Goal: Information Seeking & Learning: Learn about a topic

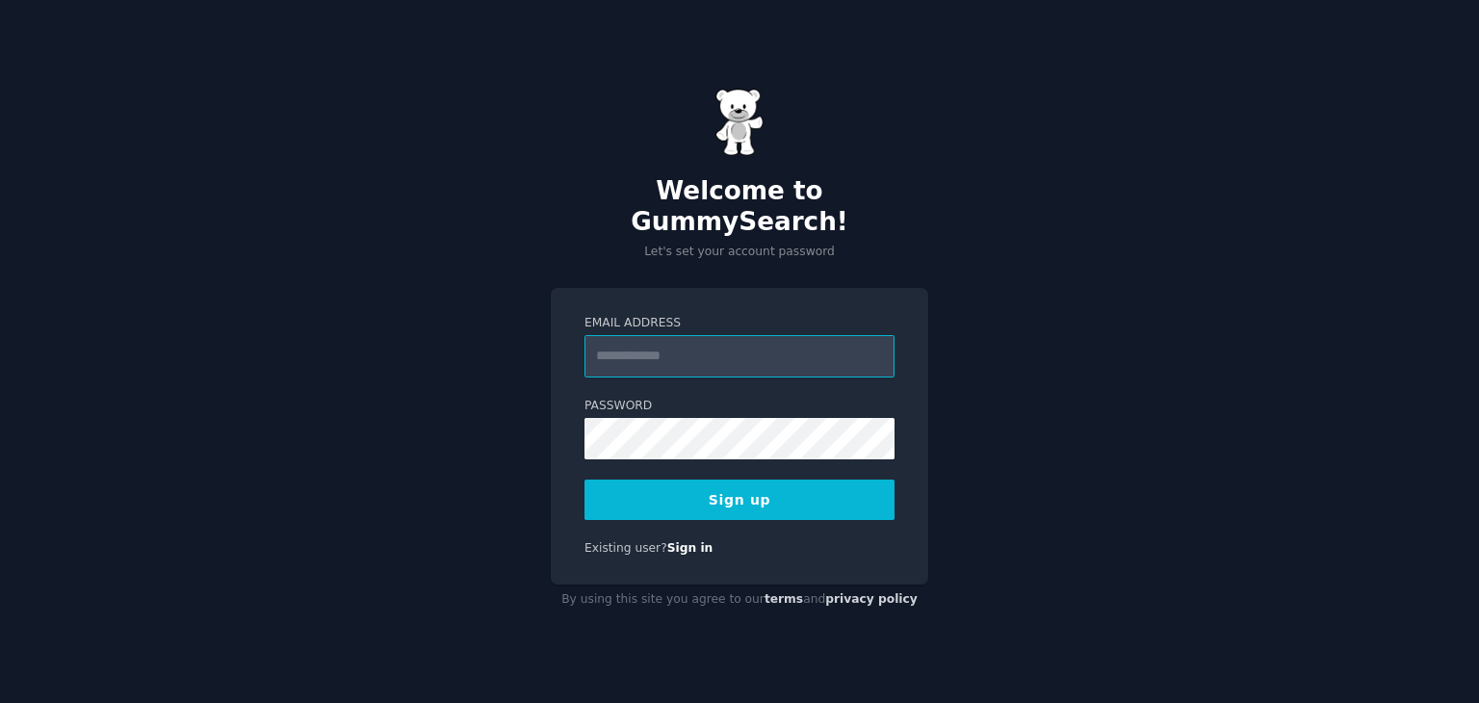
click at [660, 349] on input "Email Address" at bounding box center [739, 356] width 310 height 42
type input "**********"
click at [693, 497] on button "Sign up" at bounding box center [739, 499] width 310 height 40
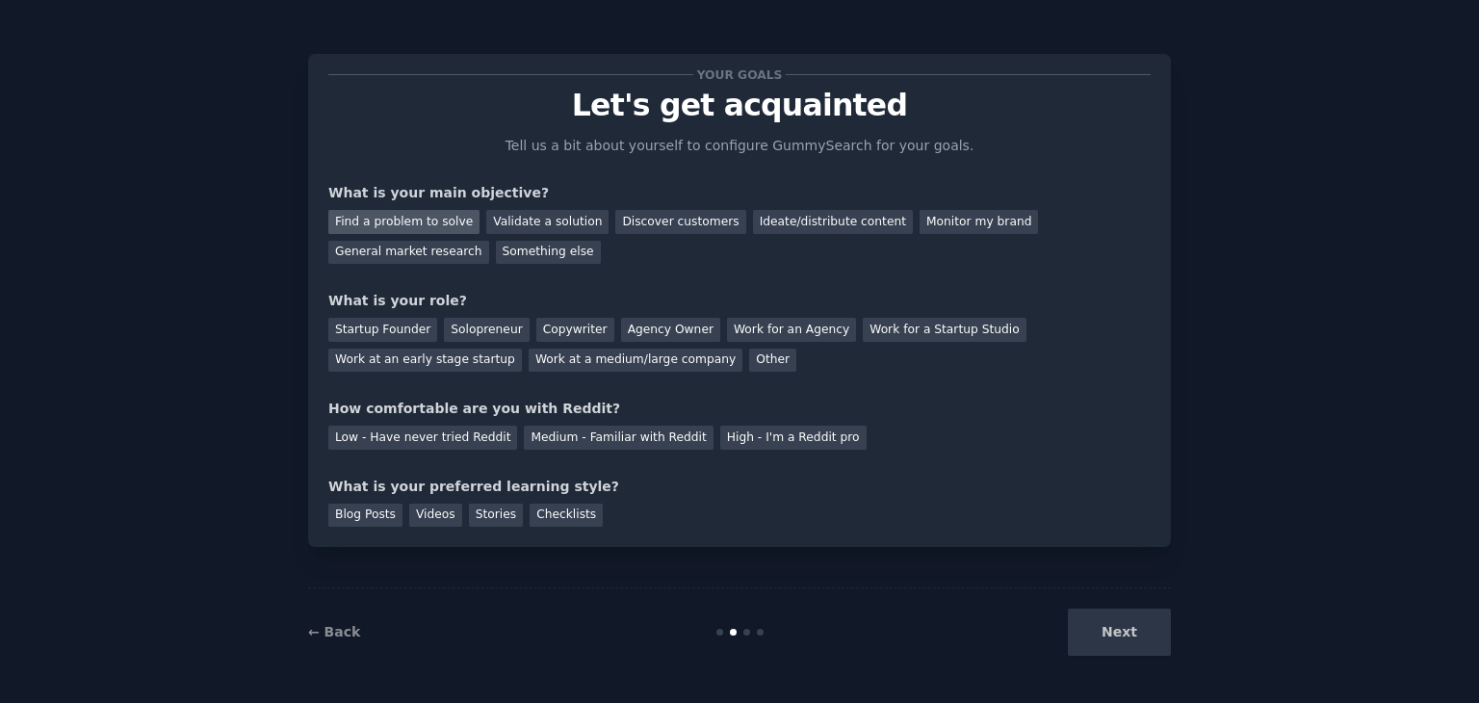
click at [408, 213] on div "Find a problem to solve" at bounding box center [403, 222] width 151 height 24
click at [475, 326] on div "Solopreneur" at bounding box center [486, 330] width 85 height 24
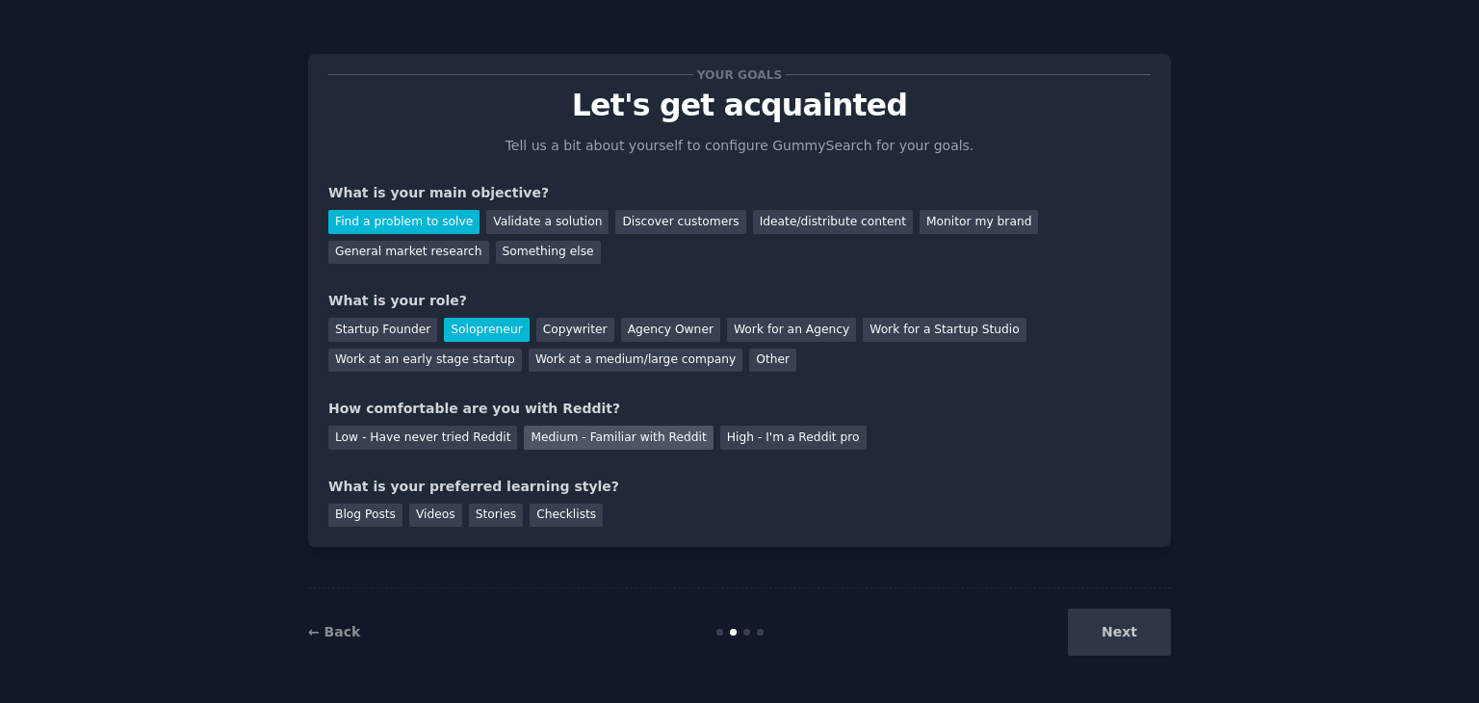
click at [550, 435] on div "Medium - Familiar with Reddit" at bounding box center [618, 438] width 189 height 24
click at [493, 513] on div "Stories" at bounding box center [496, 516] width 54 height 24
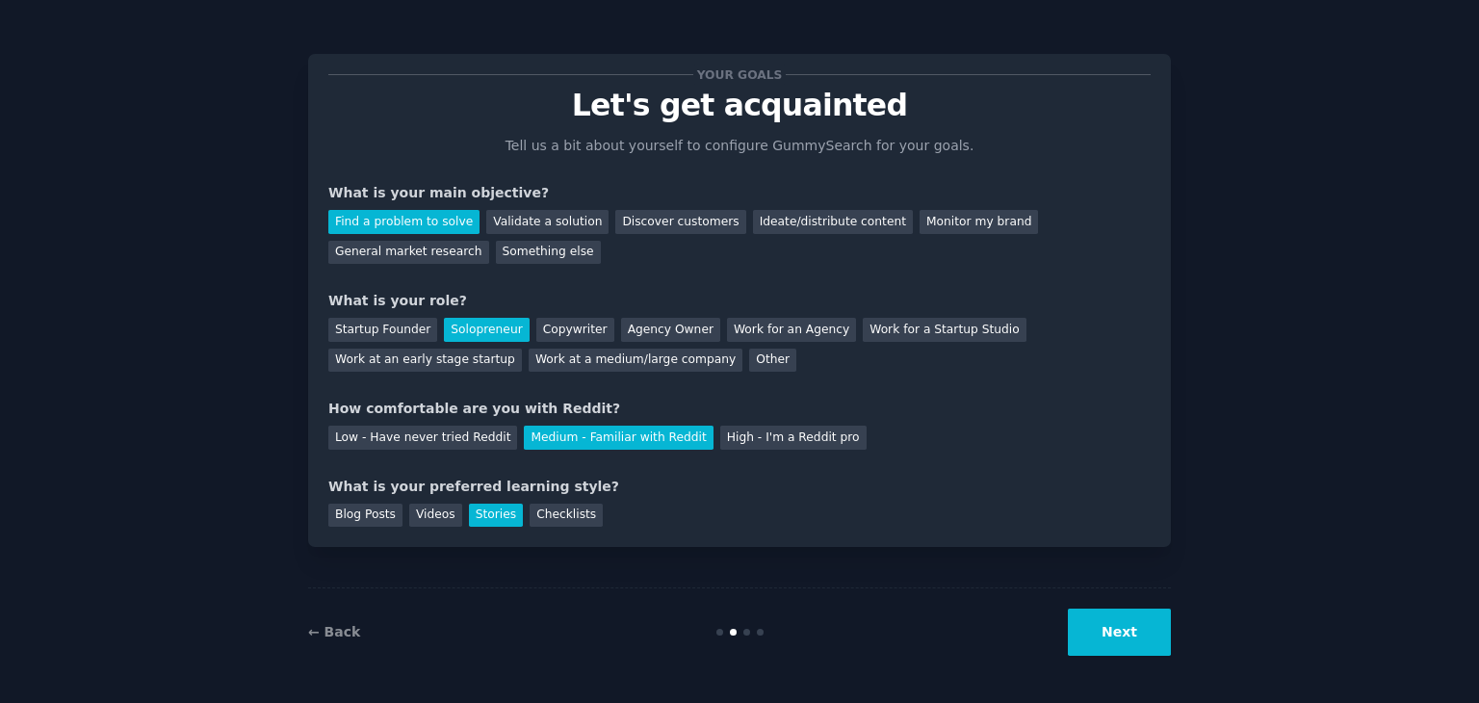
click at [1126, 623] on button "Next" at bounding box center [1119, 631] width 103 height 47
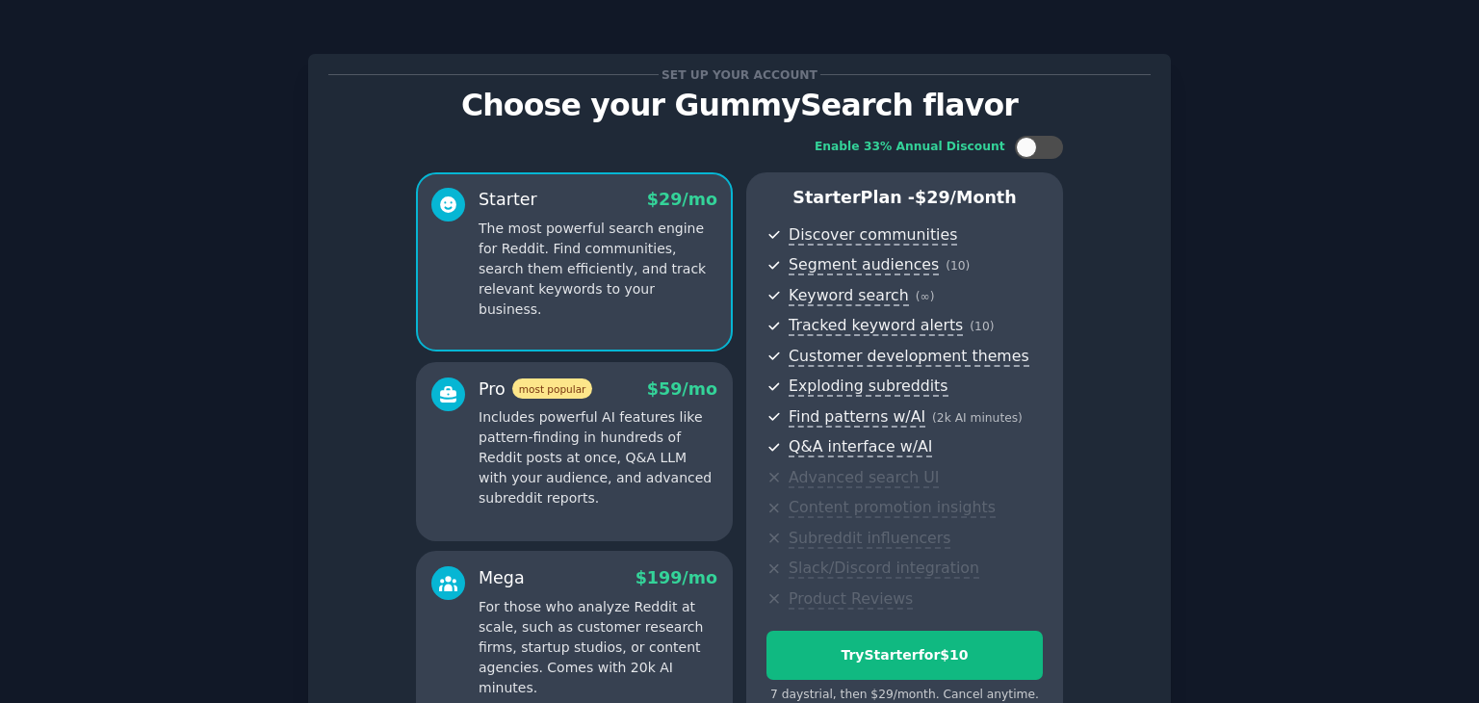
scroll to position [210, 0]
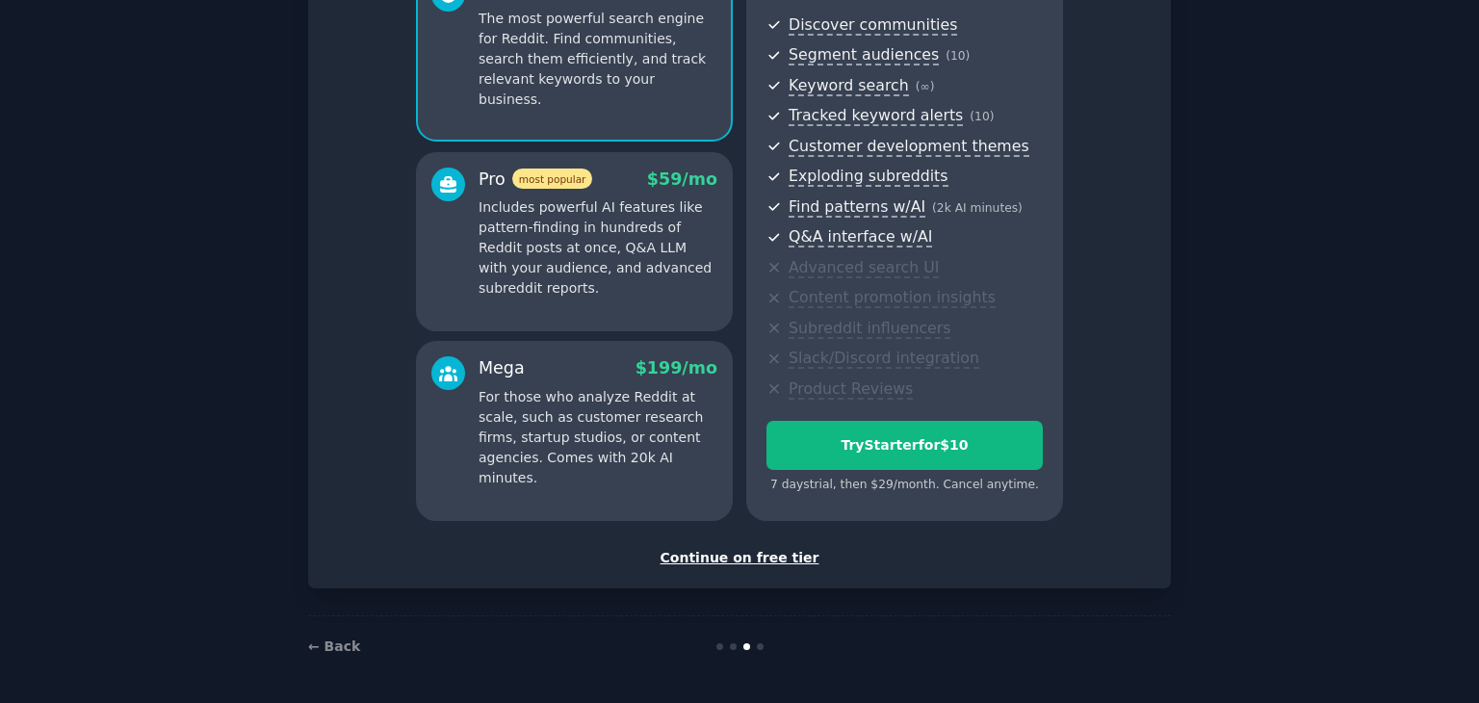
click at [747, 559] on div "Continue on free tier" at bounding box center [739, 558] width 822 height 20
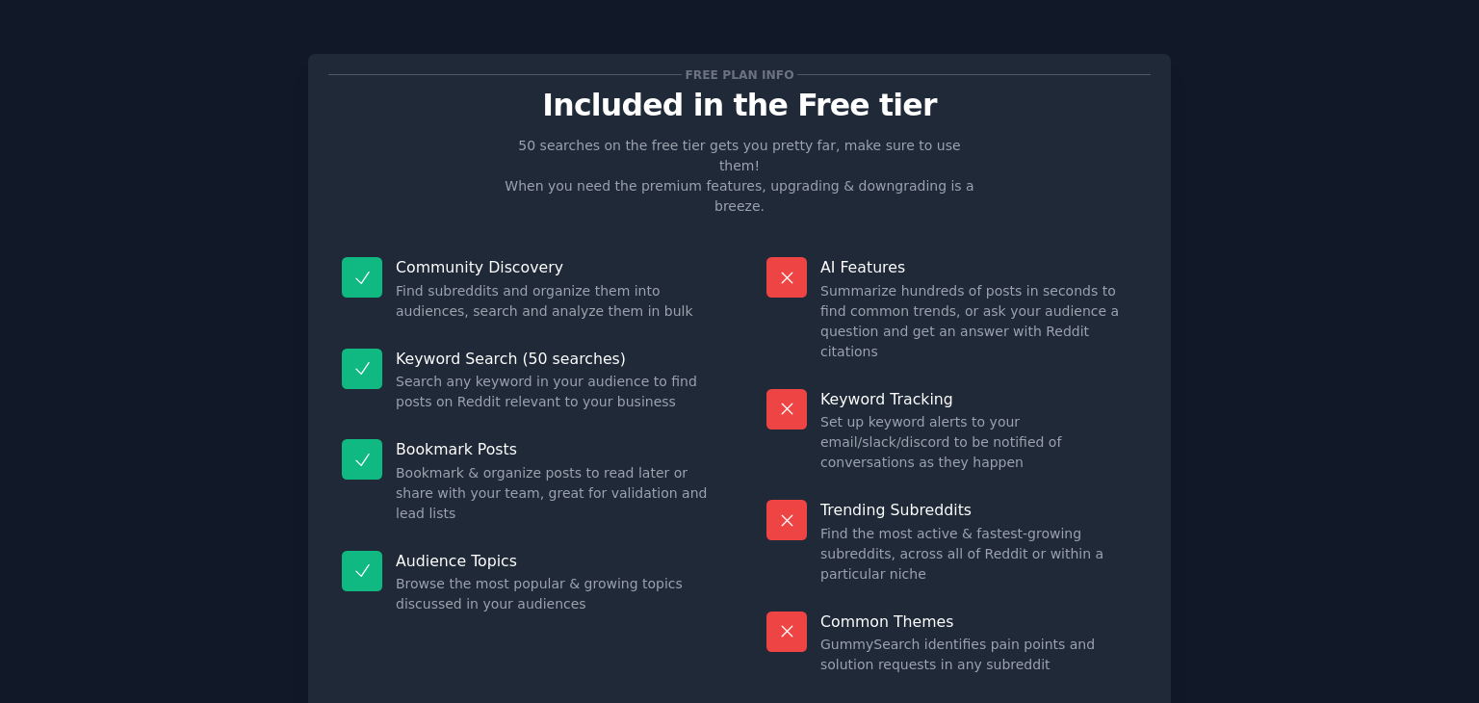
scroll to position [46, 0]
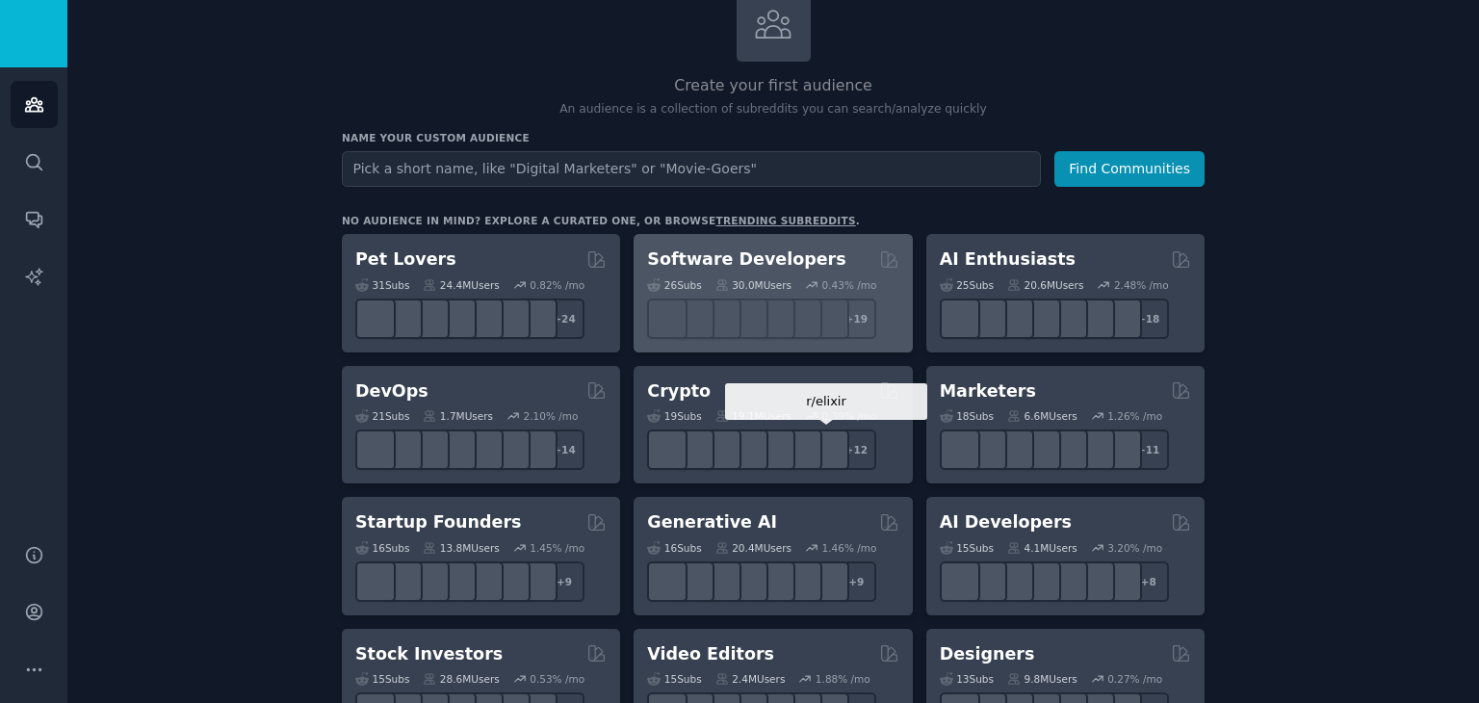
scroll to position [146, 0]
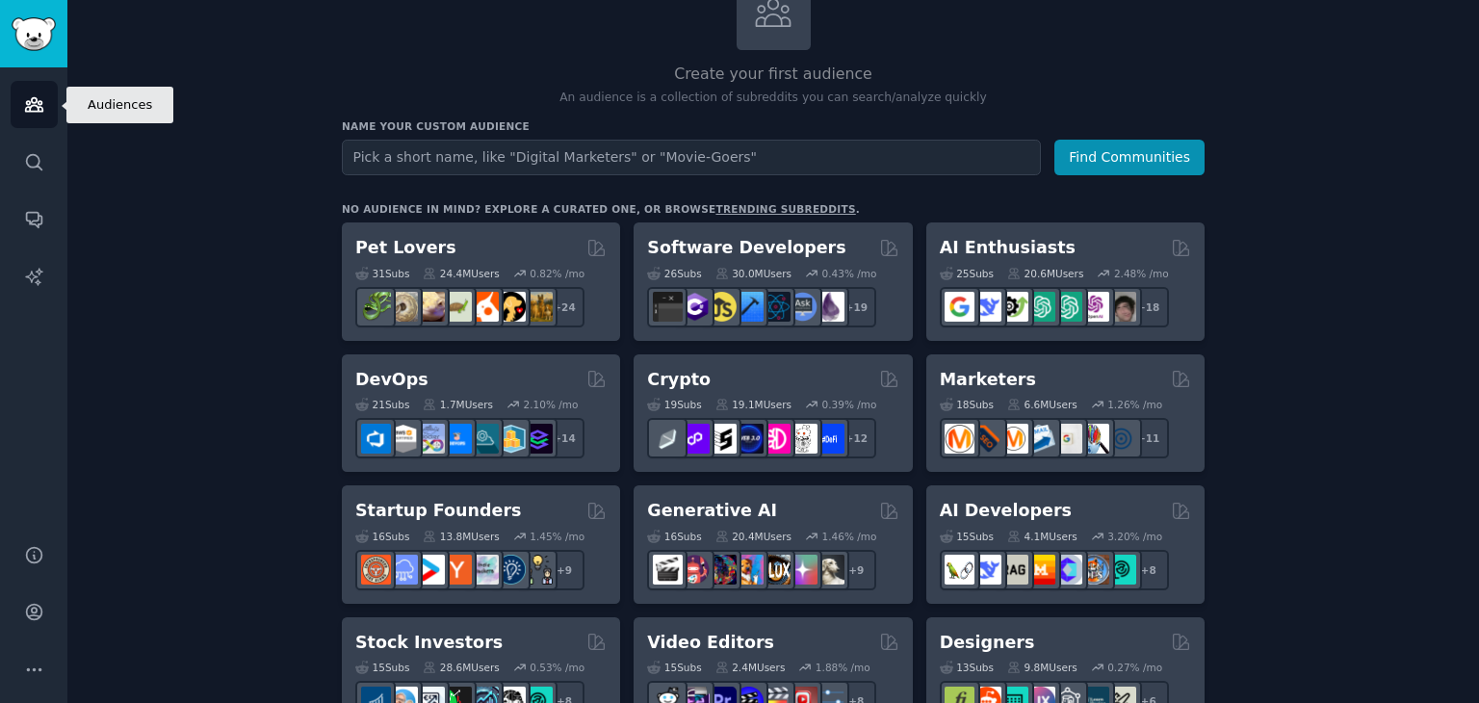
click at [35, 111] on icon "Sidebar" at bounding box center [33, 104] width 17 height 13
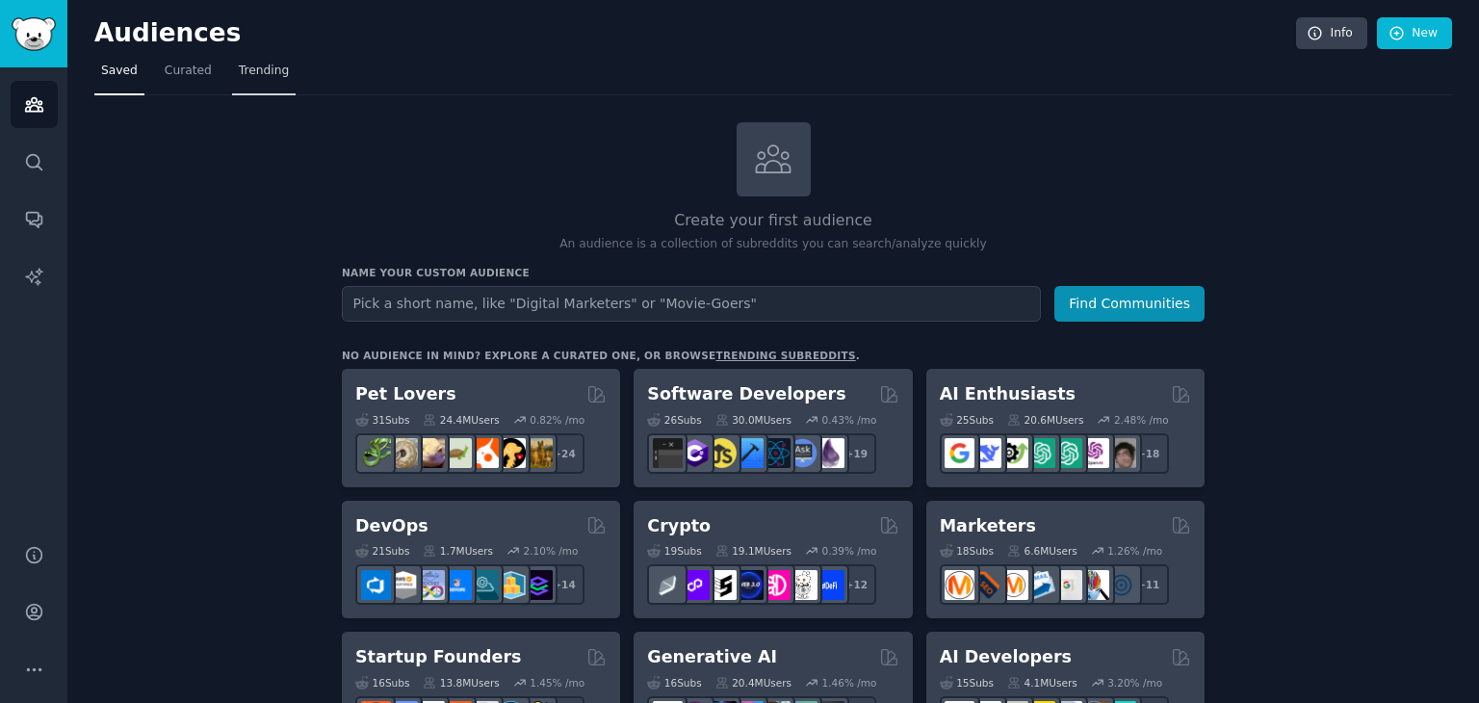
click at [252, 66] on span "Trending" at bounding box center [264, 71] width 50 height 17
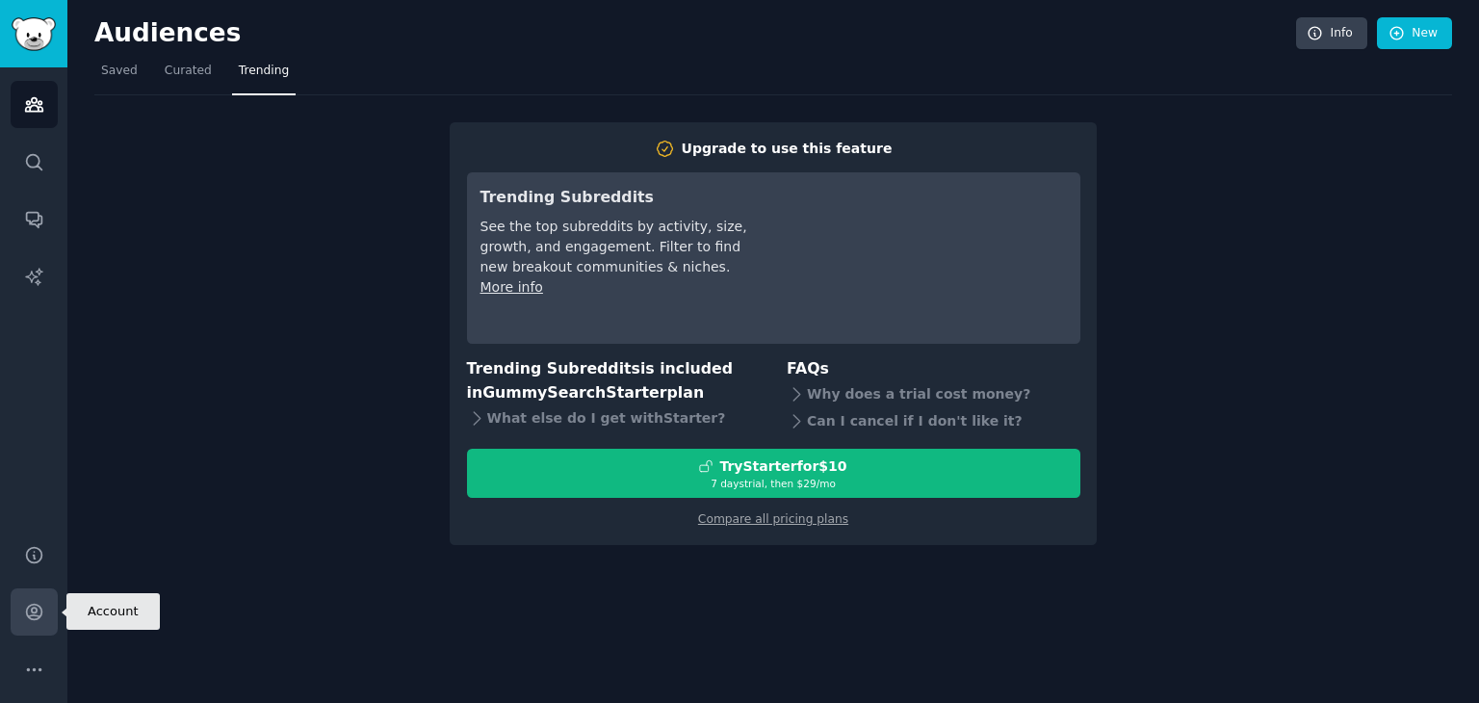
click at [39, 612] on icon "Sidebar" at bounding box center [34, 612] width 20 height 20
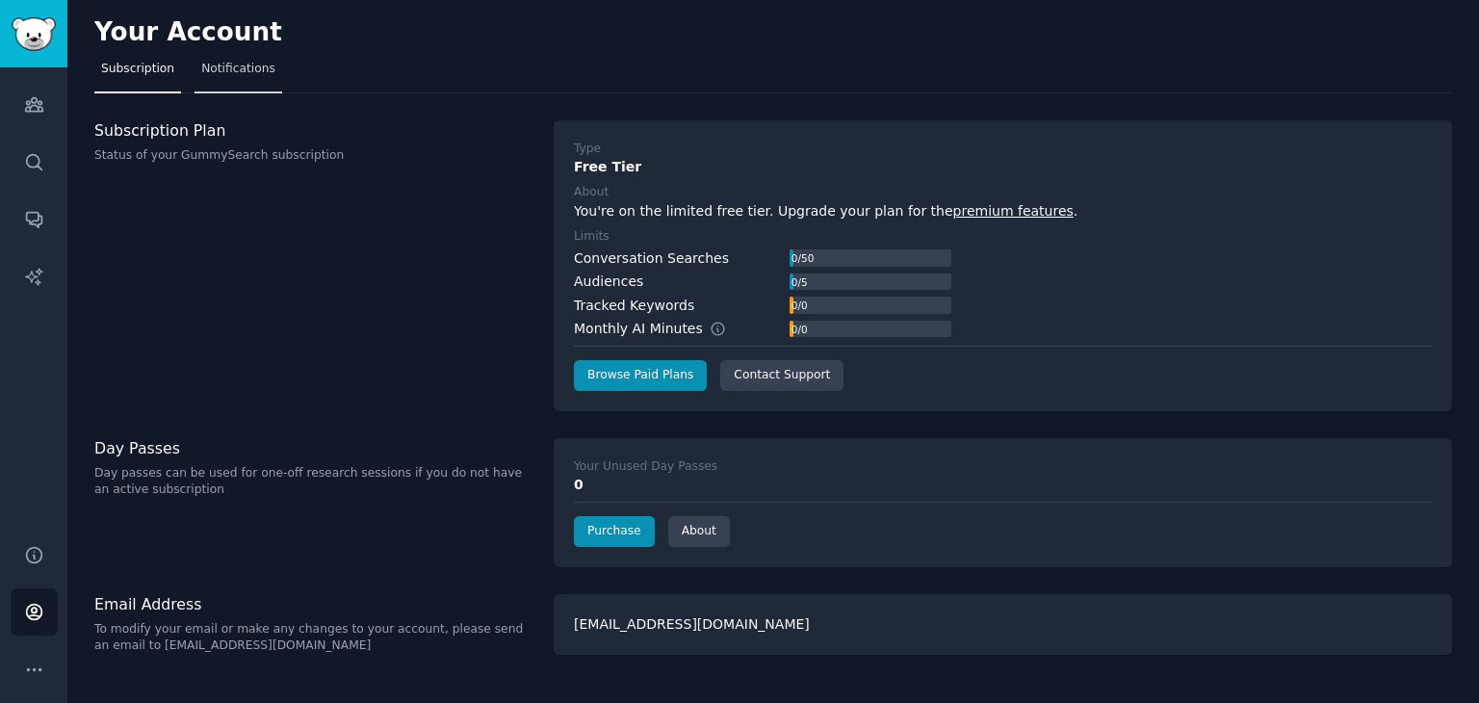
click at [254, 69] on span "Notifications" at bounding box center [238, 69] width 74 height 17
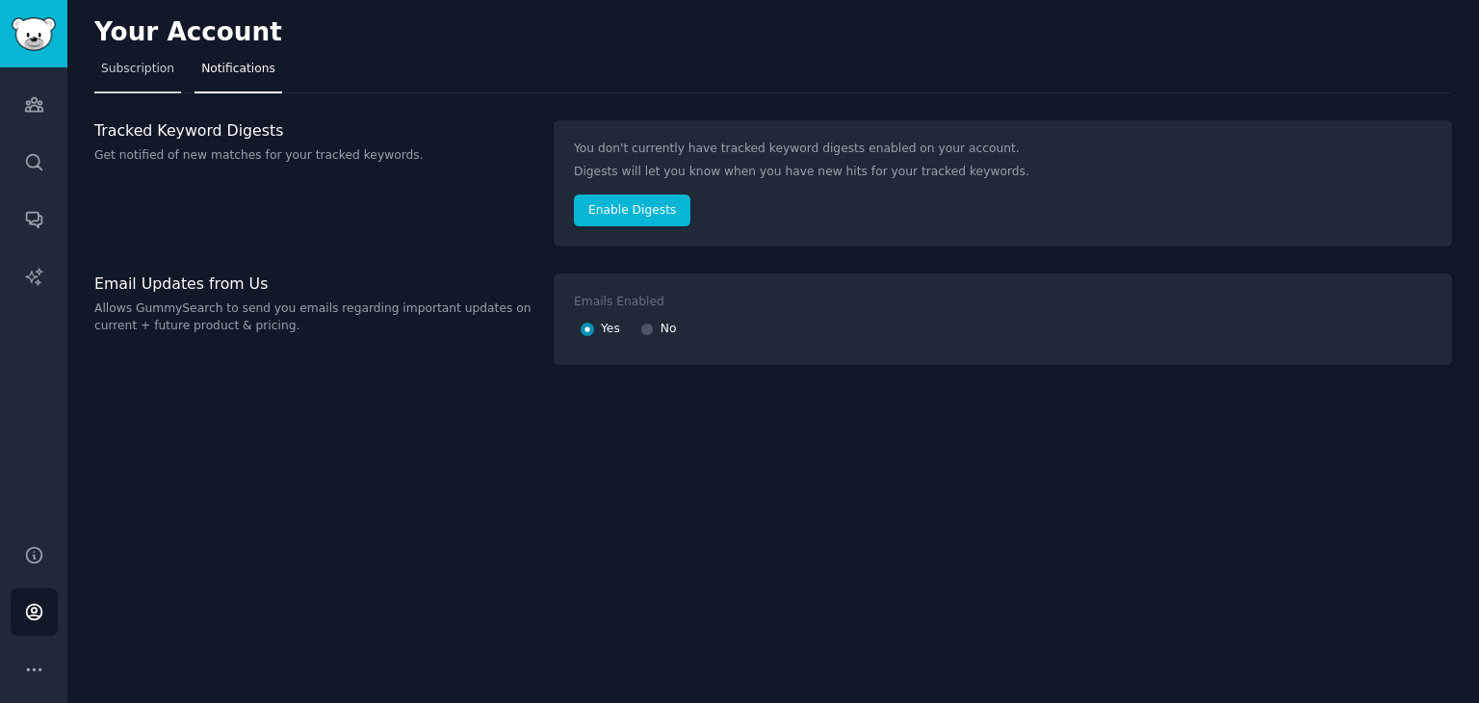
click at [128, 80] on link "Subscription" at bounding box center [137, 73] width 87 height 39
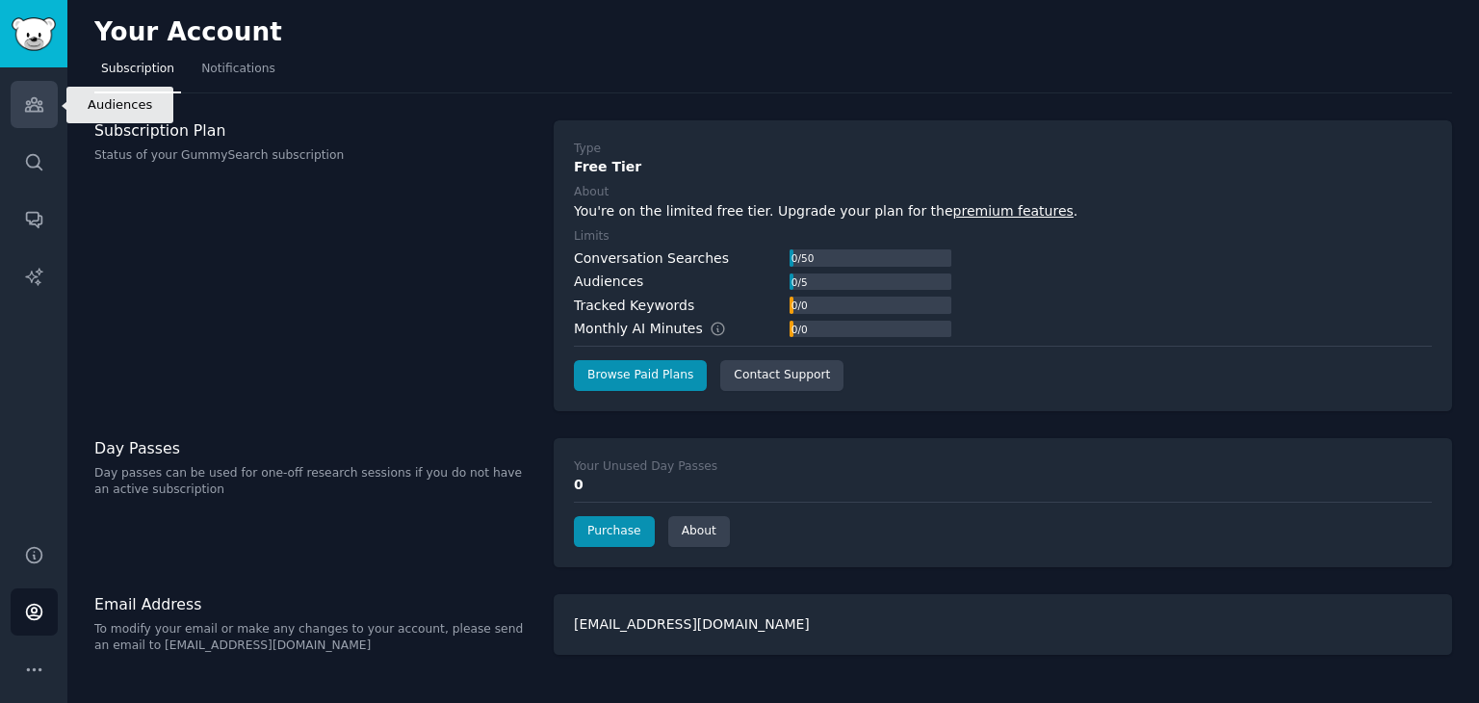
click at [22, 119] on link "Audiences" at bounding box center [34, 104] width 47 height 47
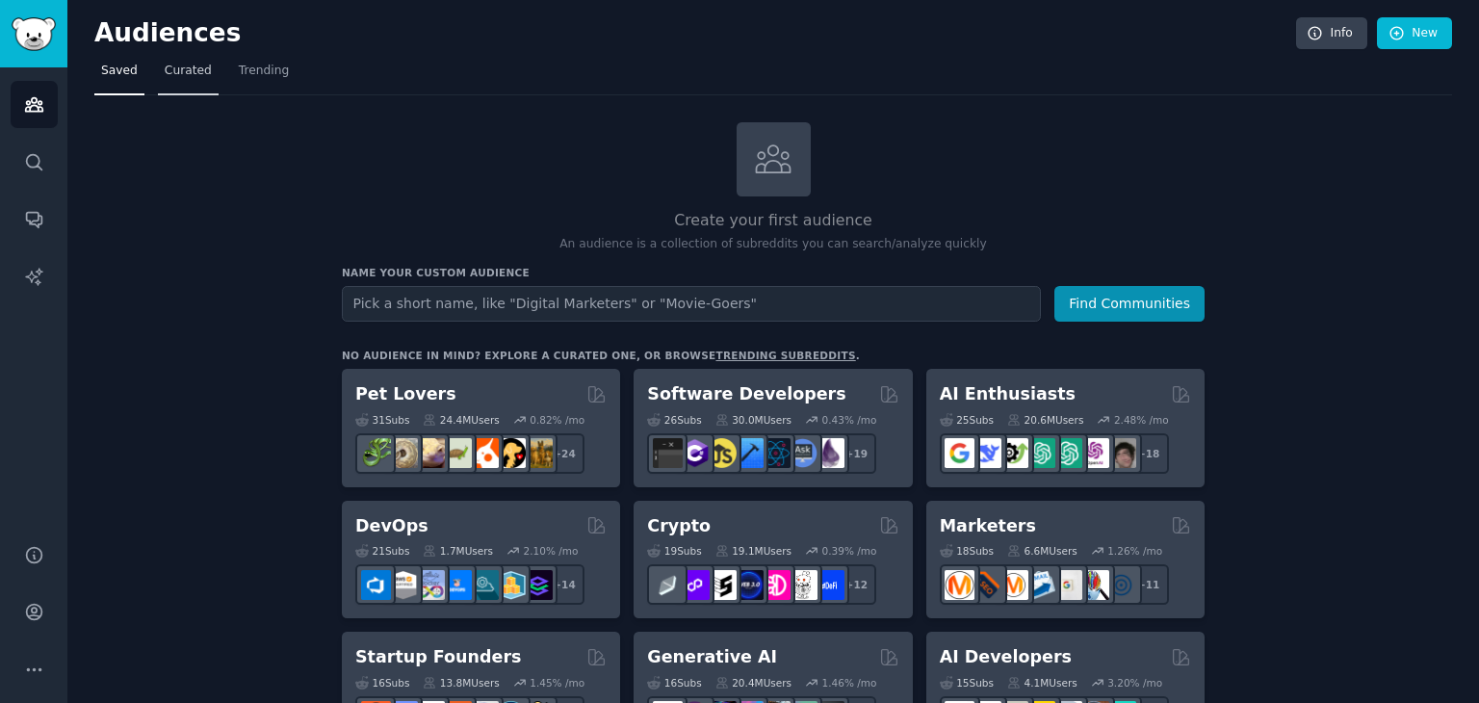
click at [186, 80] on link "Curated" at bounding box center [188, 75] width 61 height 39
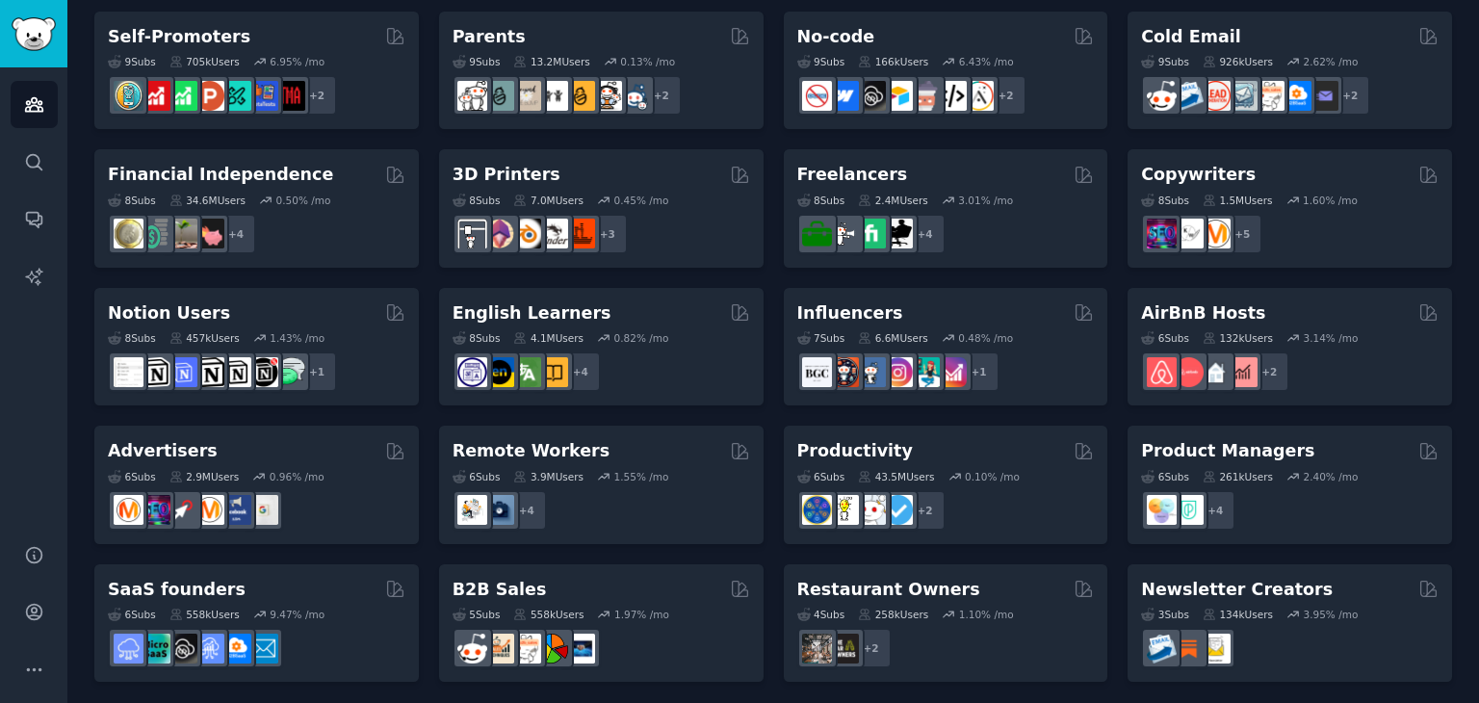
scroll to position [837, 0]
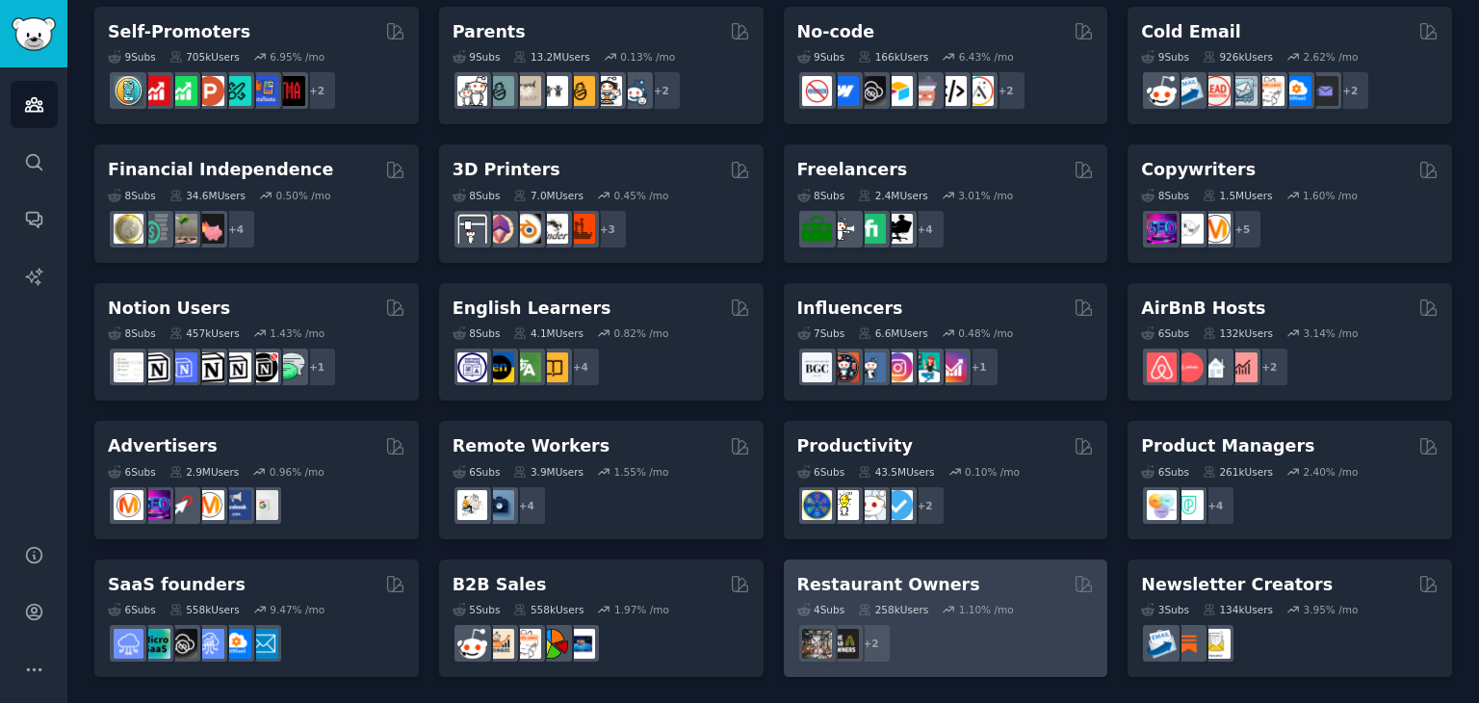
click at [969, 586] on div "Restaurant Owners" at bounding box center [945, 585] width 297 height 24
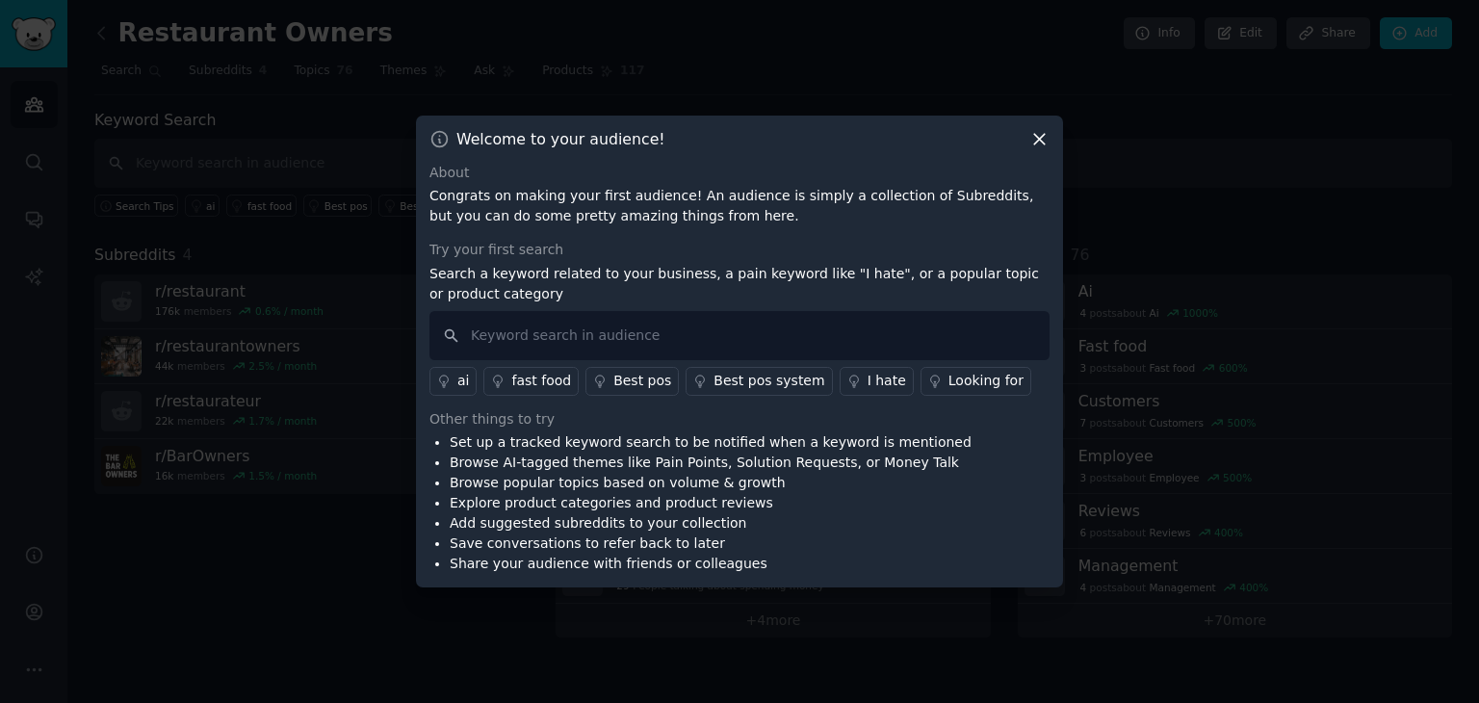
click at [1043, 140] on icon at bounding box center [1039, 139] width 20 height 20
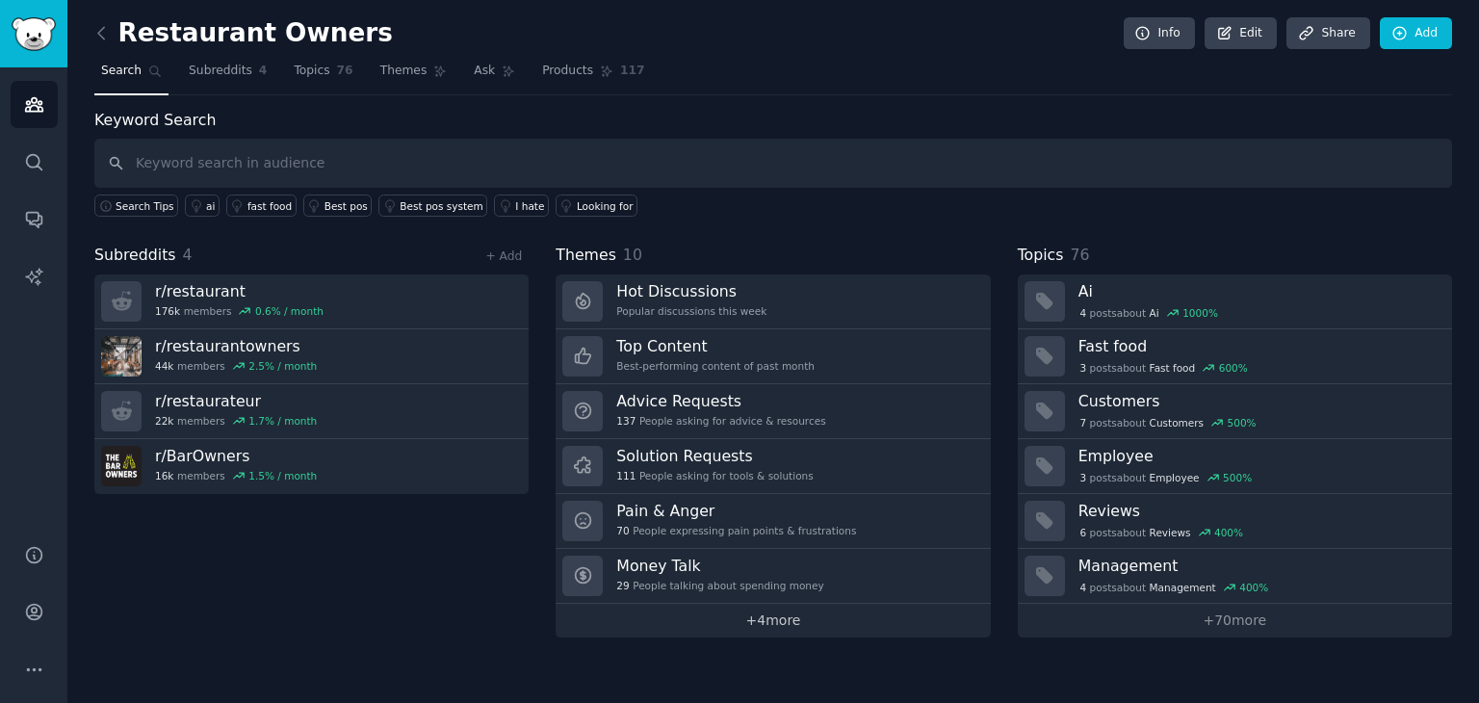
click at [759, 620] on link "+ 4 more" at bounding box center [772, 621] width 434 height 34
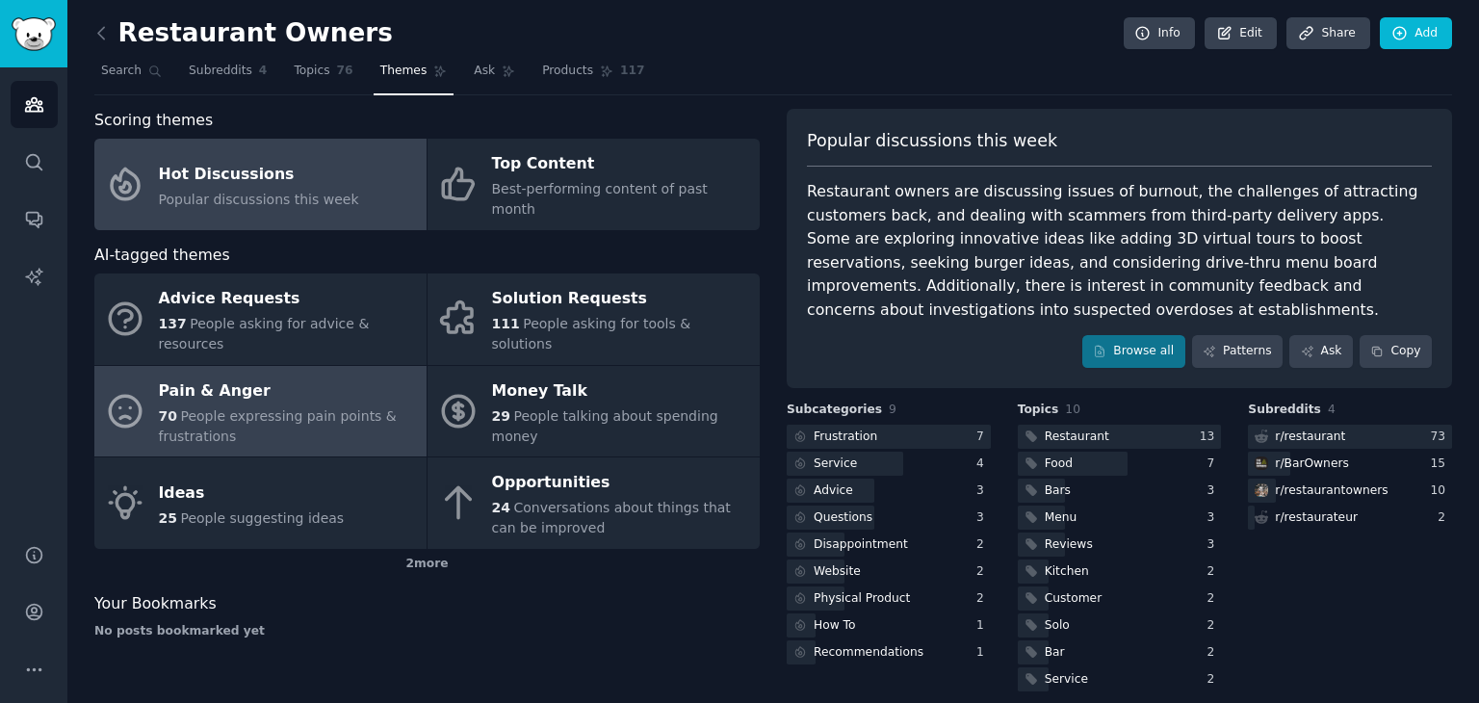
click at [283, 406] on div "70 People expressing pain points & frustrations" at bounding box center [288, 426] width 258 height 40
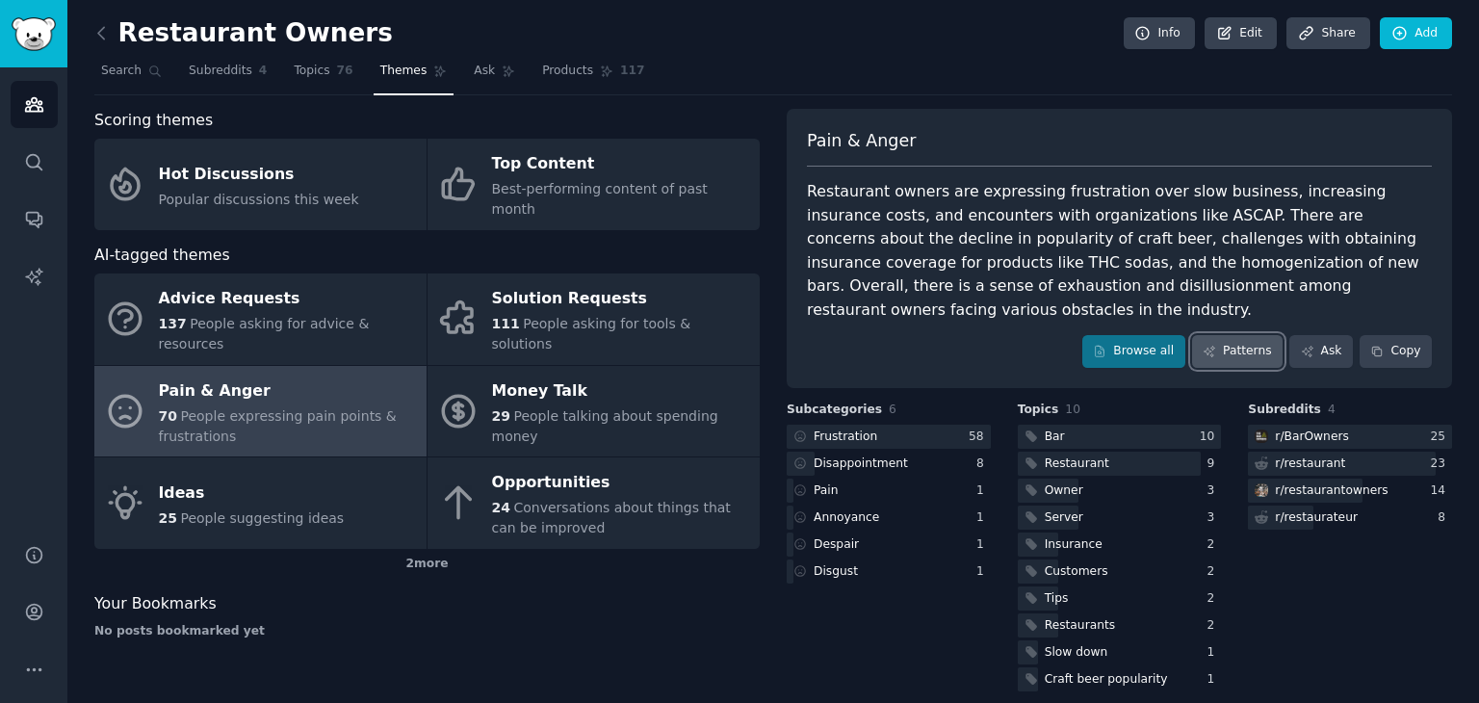
click at [1240, 335] on link "Patterns" at bounding box center [1237, 351] width 90 height 33
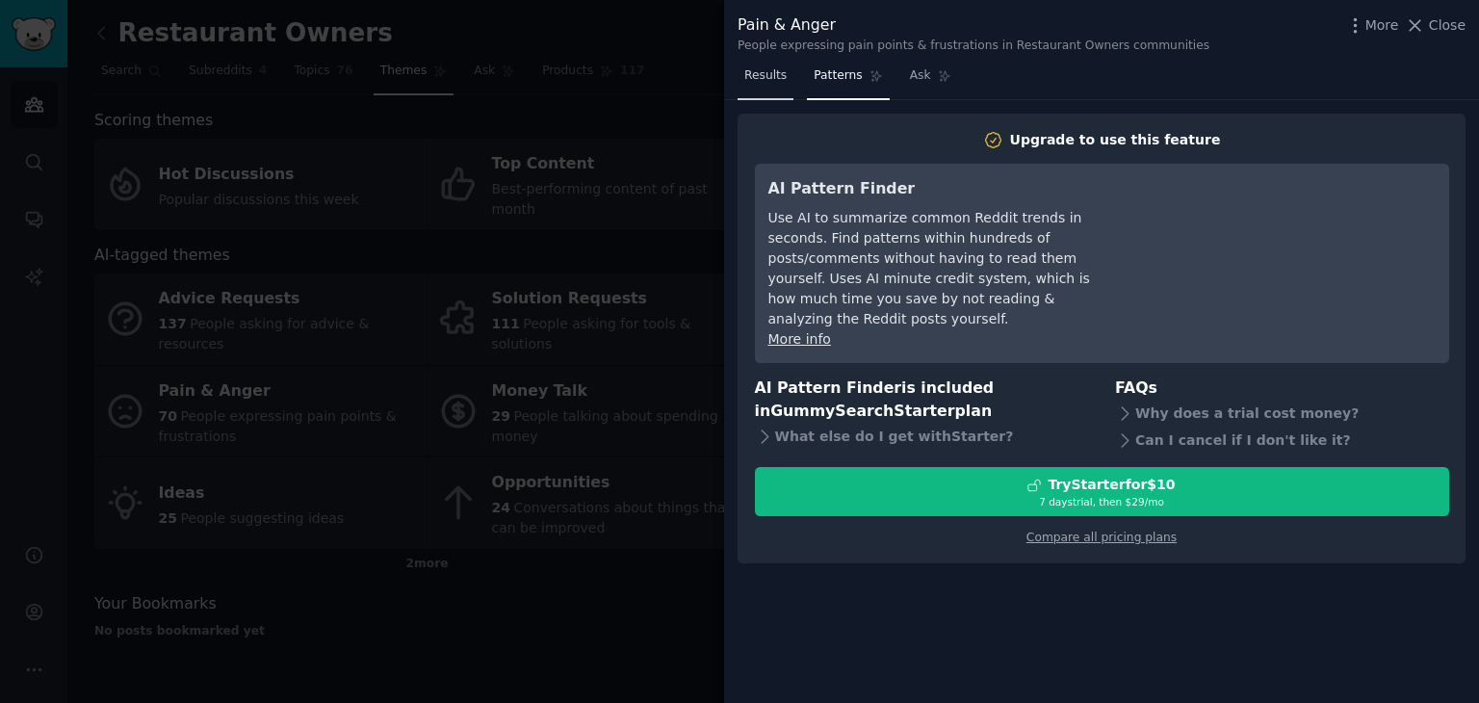
click at [766, 78] on span "Results" at bounding box center [765, 75] width 42 height 17
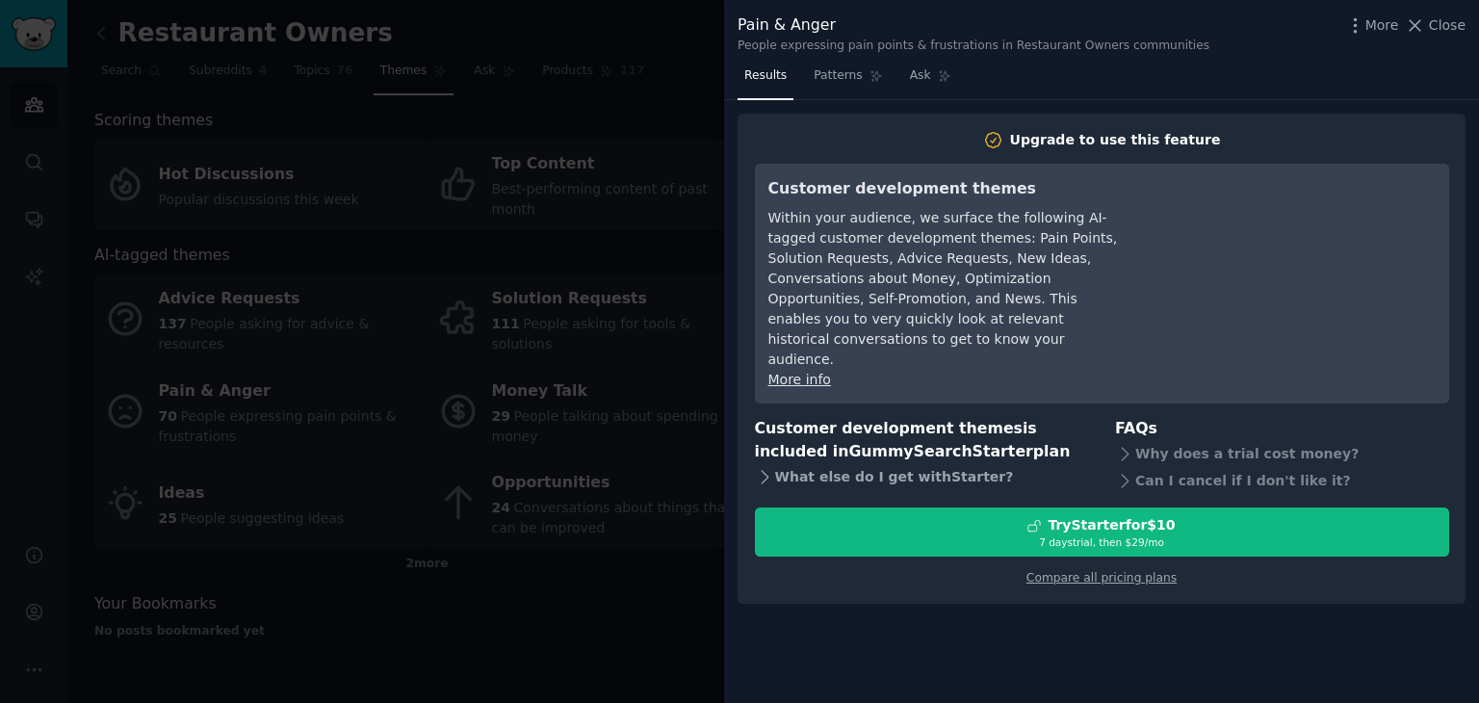
click at [762, 467] on icon at bounding box center [765, 477] width 20 height 20
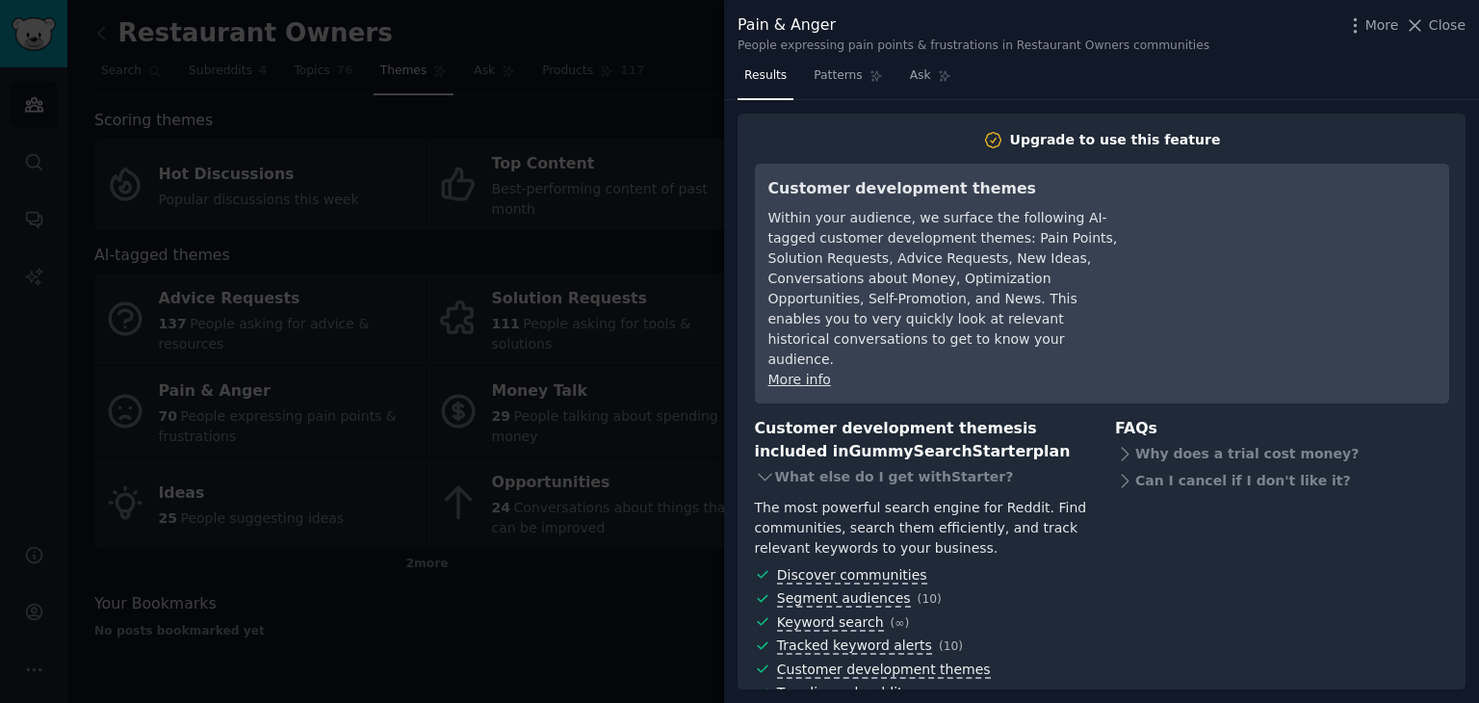
scroll to position [152, 0]
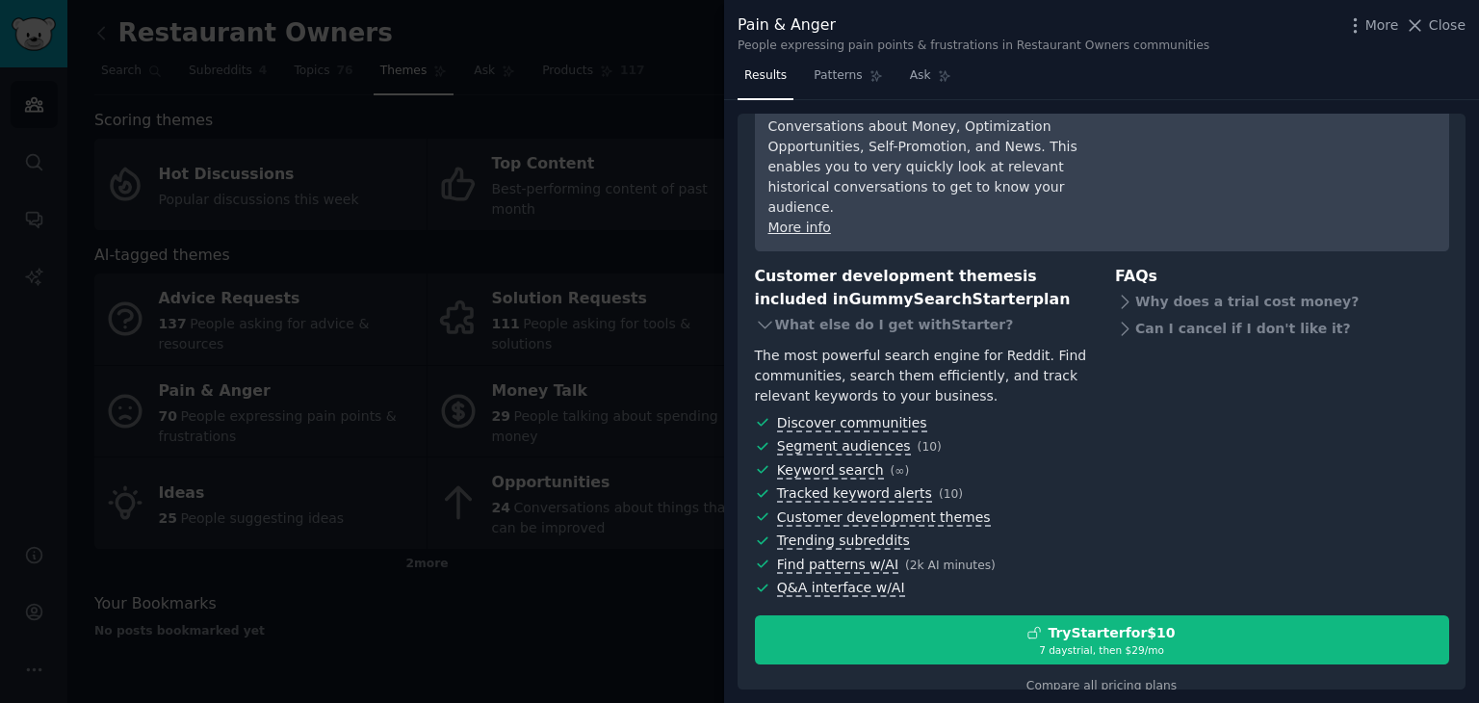
click at [506, 39] on div at bounding box center [739, 351] width 1479 height 703
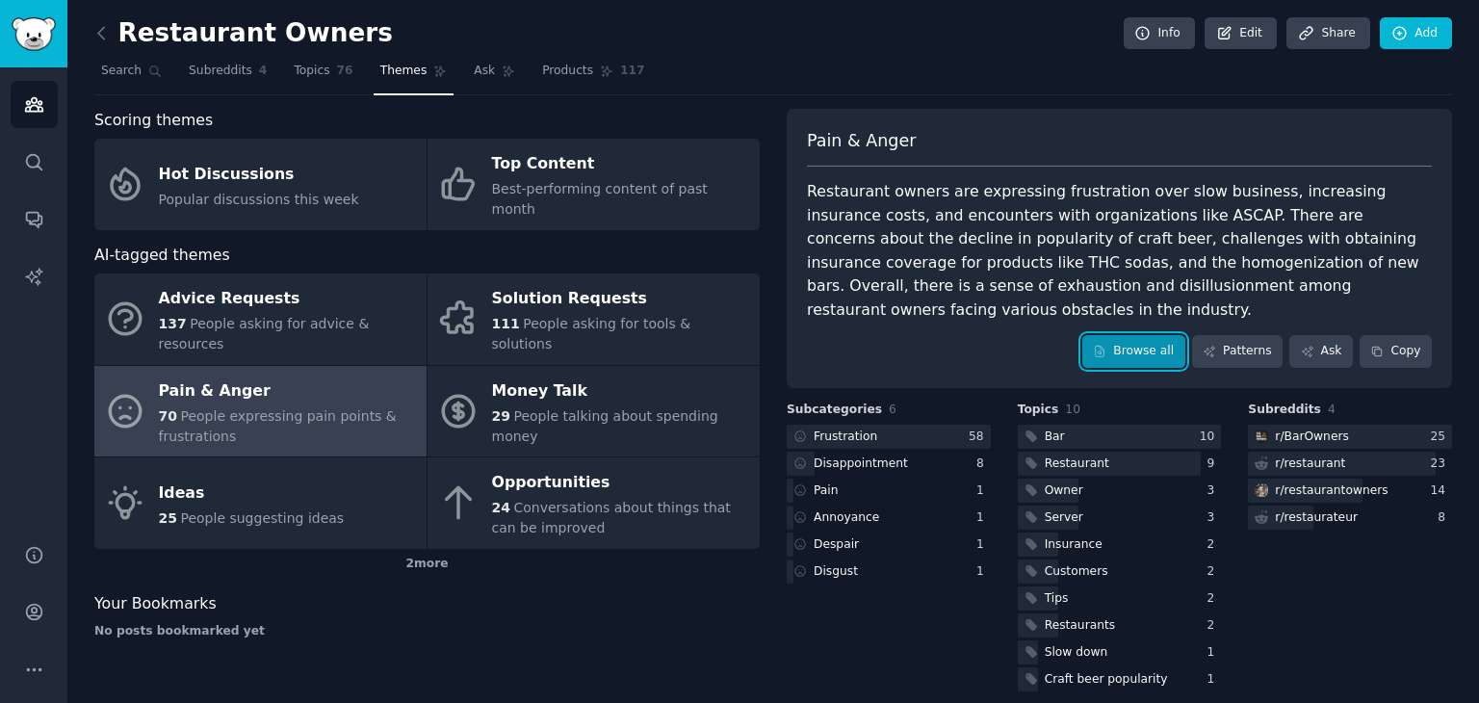
click at [1141, 335] on link "Browse all" at bounding box center [1133, 351] width 103 height 33
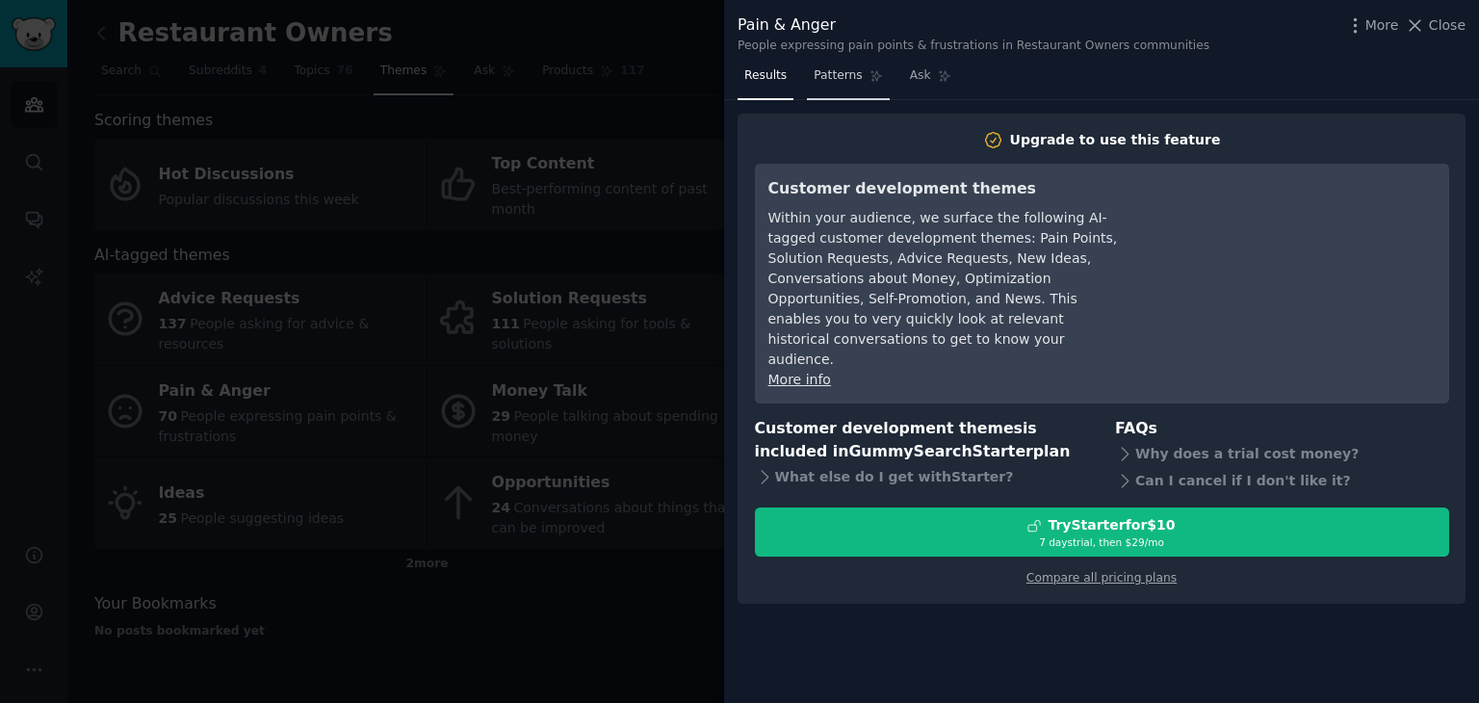
click at [840, 78] on span "Patterns" at bounding box center [838, 75] width 48 height 17
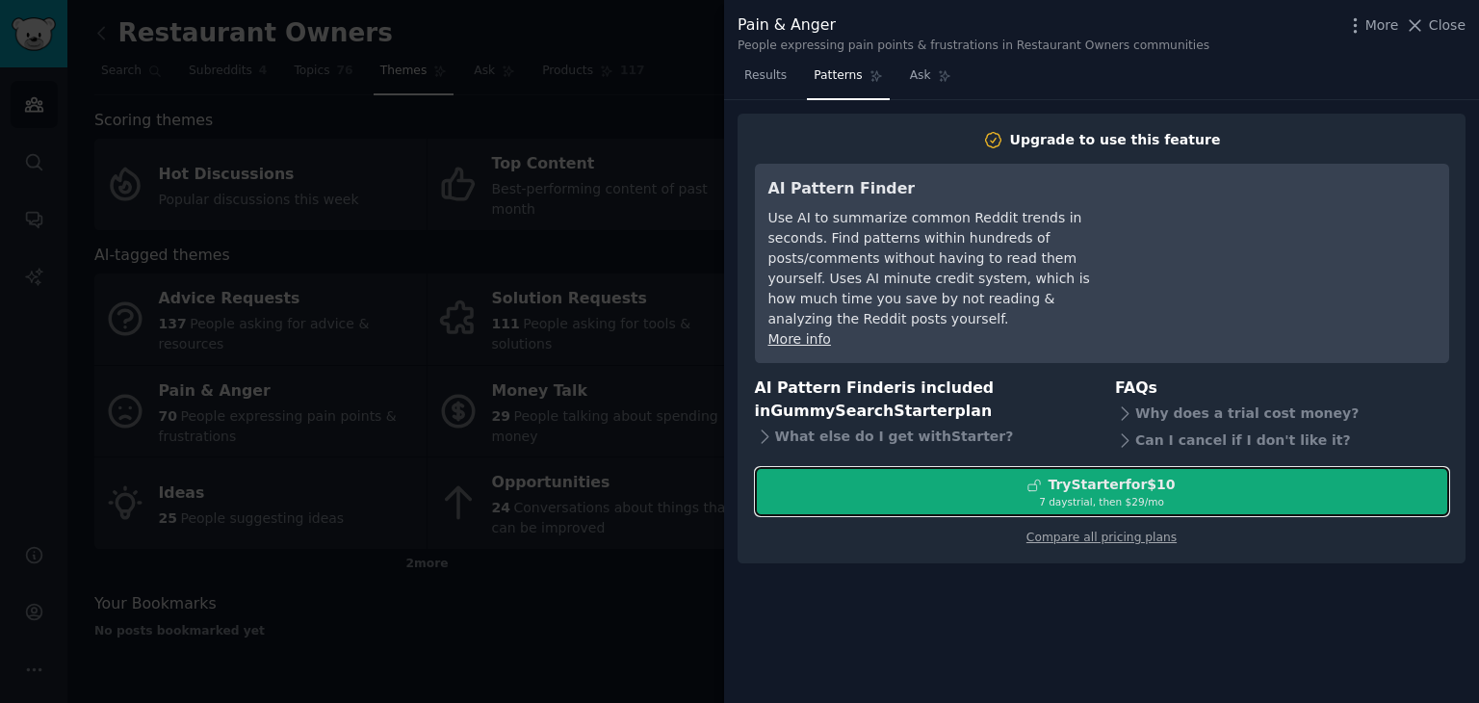
click at [1038, 478] on icon at bounding box center [1033, 484] width 13 height 13
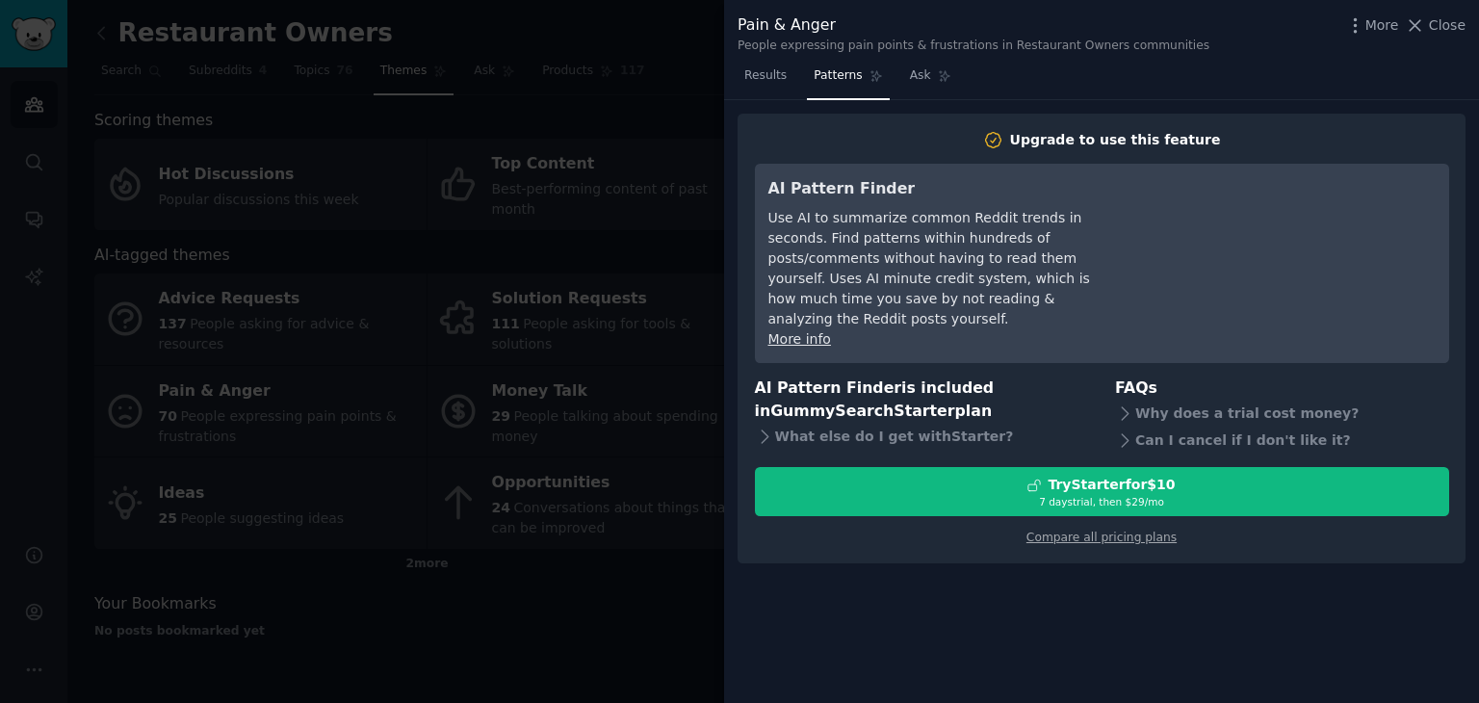
click at [597, 53] on div at bounding box center [739, 351] width 1479 height 703
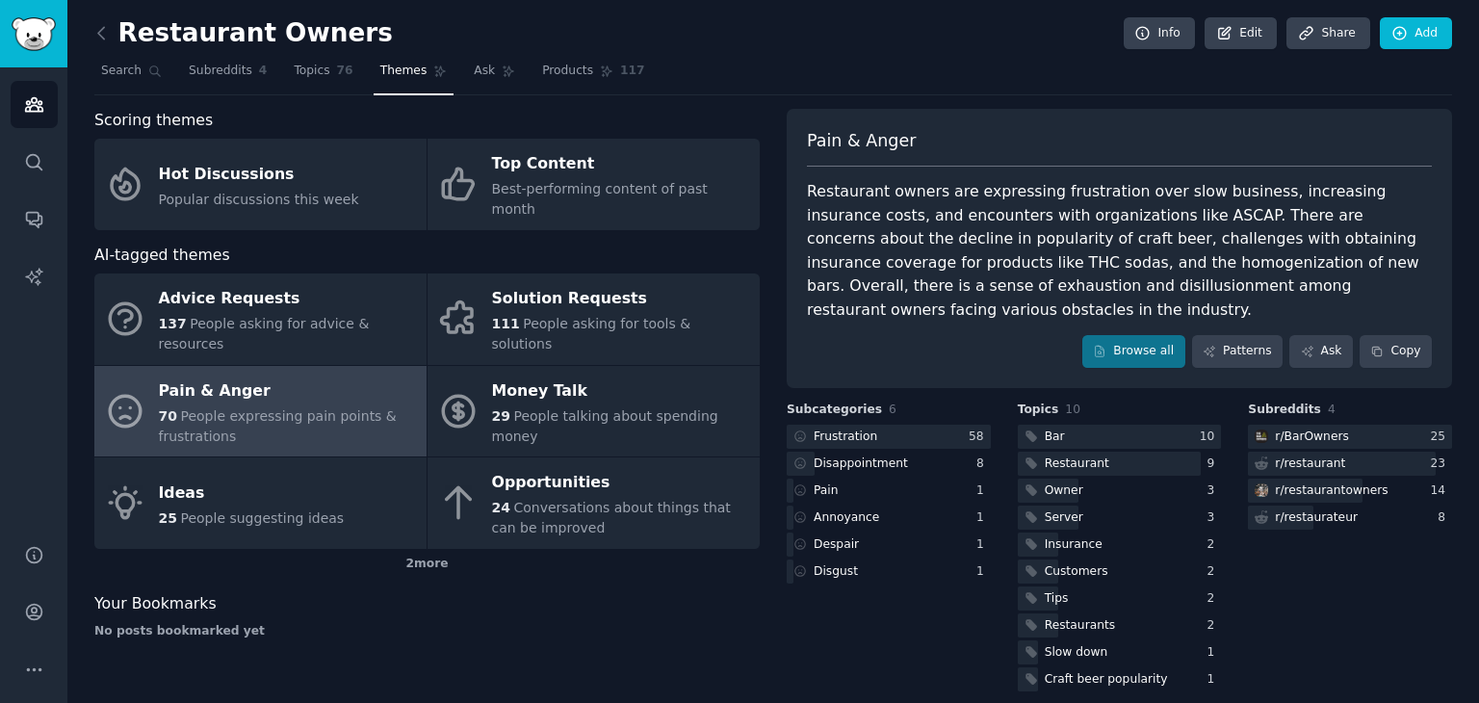
click at [115, 30] on link at bounding box center [106, 33] width 24 height 31
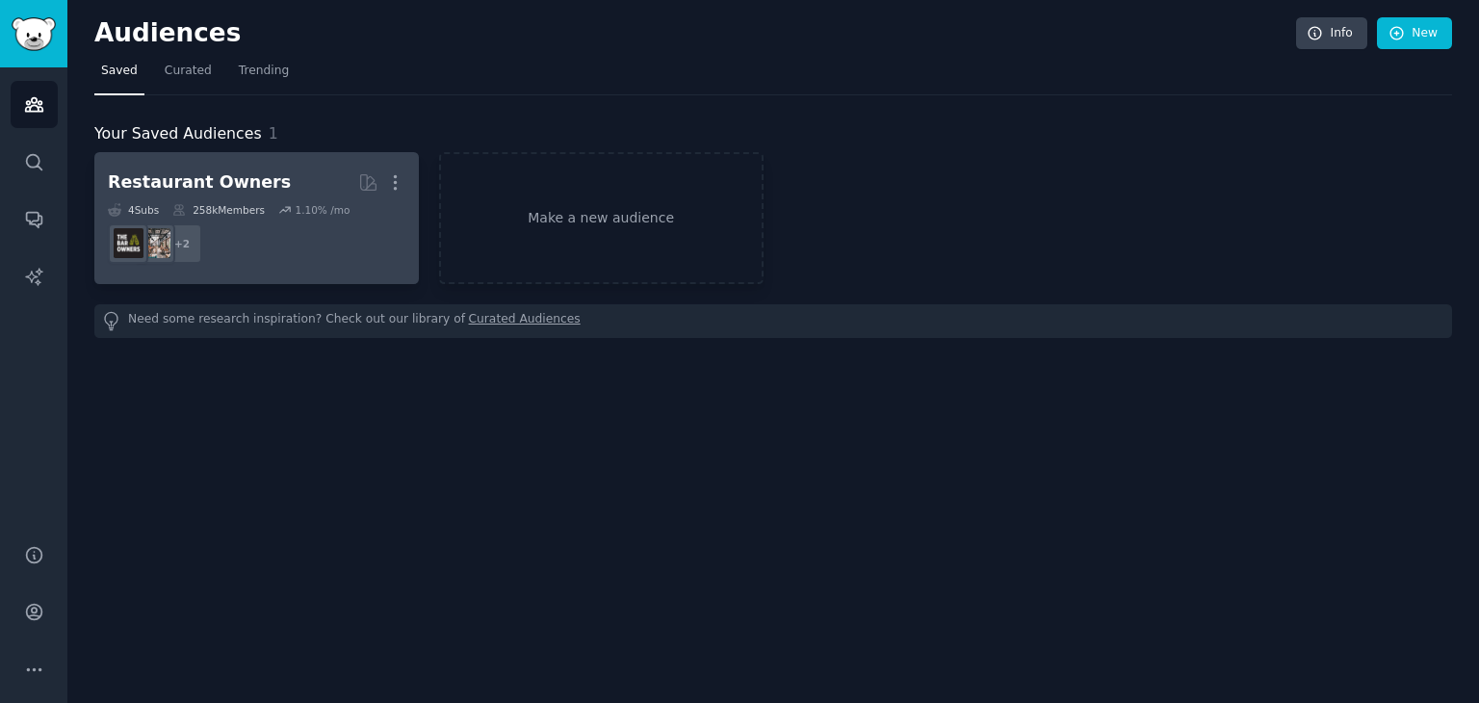
click at [260, 176] on h2 "Restaurant Owners More" at bounding box center [256, 183] width 297 height 34
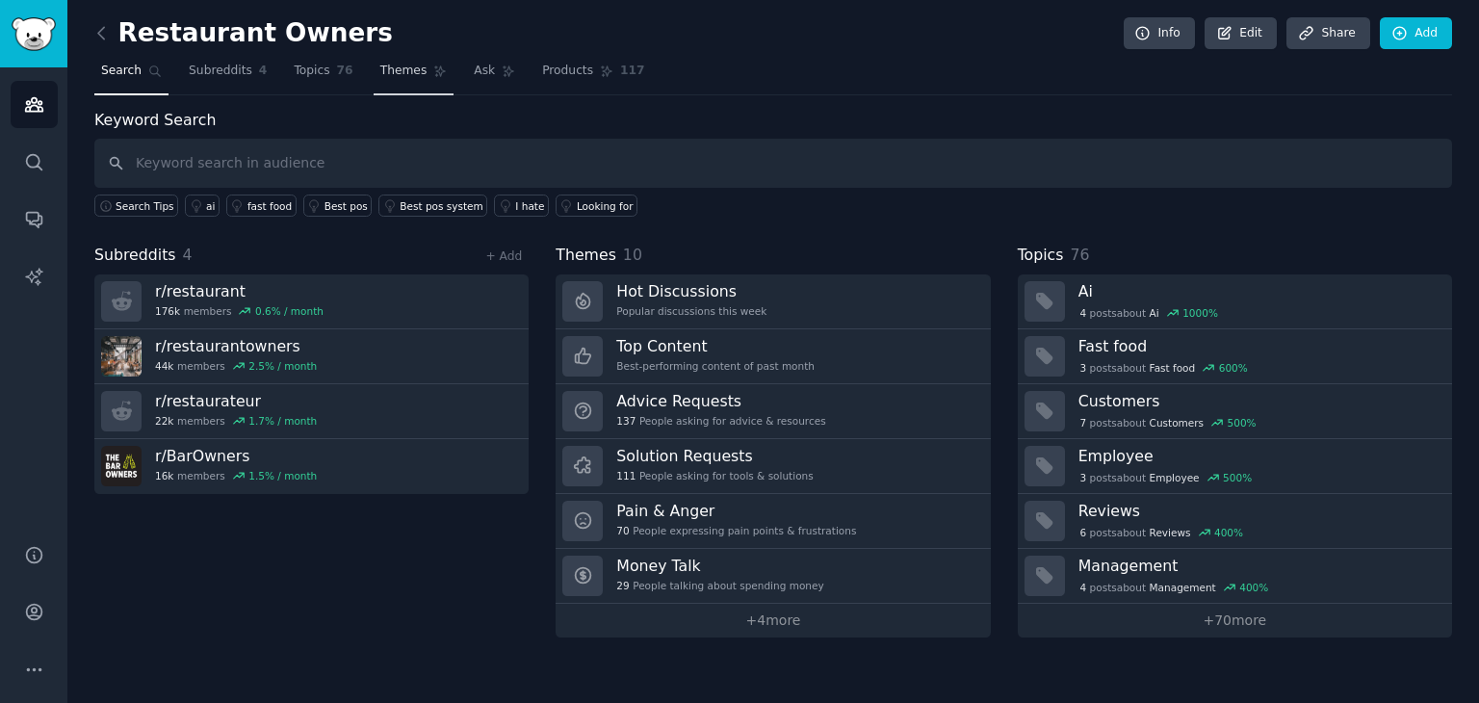
click at [391, 78] on span "Themes" at bounding box center [403, 71] width 47 height 17
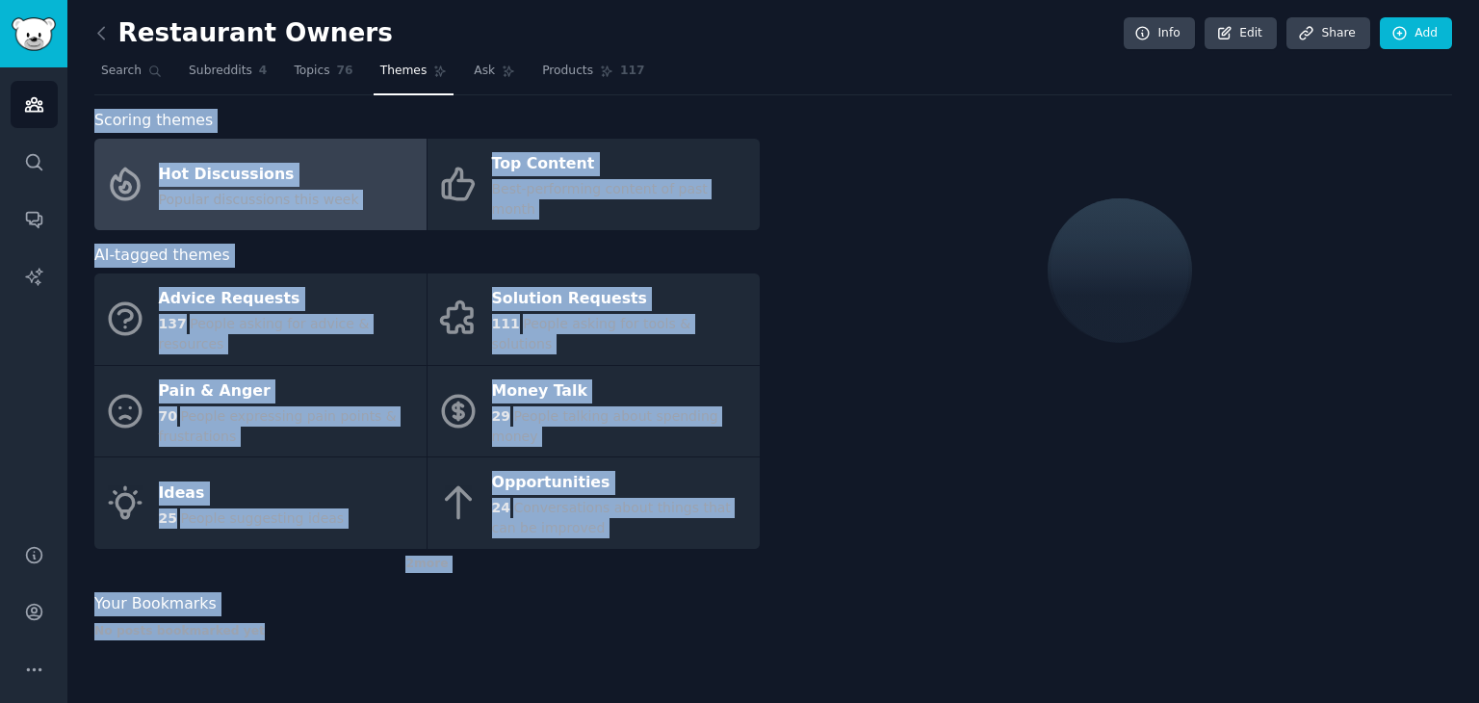
drag, startPoint x: 90, startPoint y: 116, endPoint x: 784, endPoint y: 499, distance: 791.6
click at [784, 499] on div "Restaurant Owners Info Edit Share Add Search Subreddits 4 Topics 76 Themes Ask …" at bounding box center [772, 351] width 1411 height 703
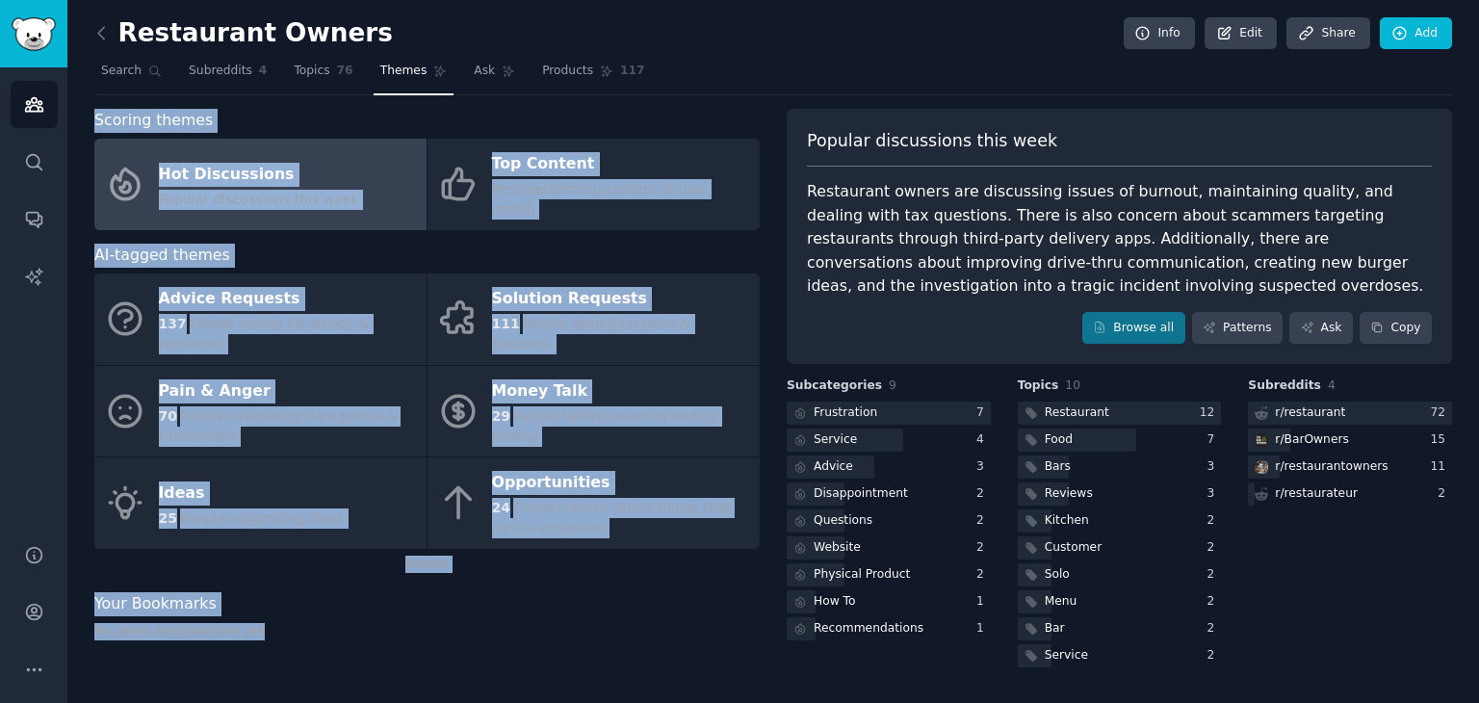
copy div "Scoring themes Hot Discussions Popular discussions this week Top Content Best-p…"
